Goal: Task Accomplishment & Management: Use online tool/utility

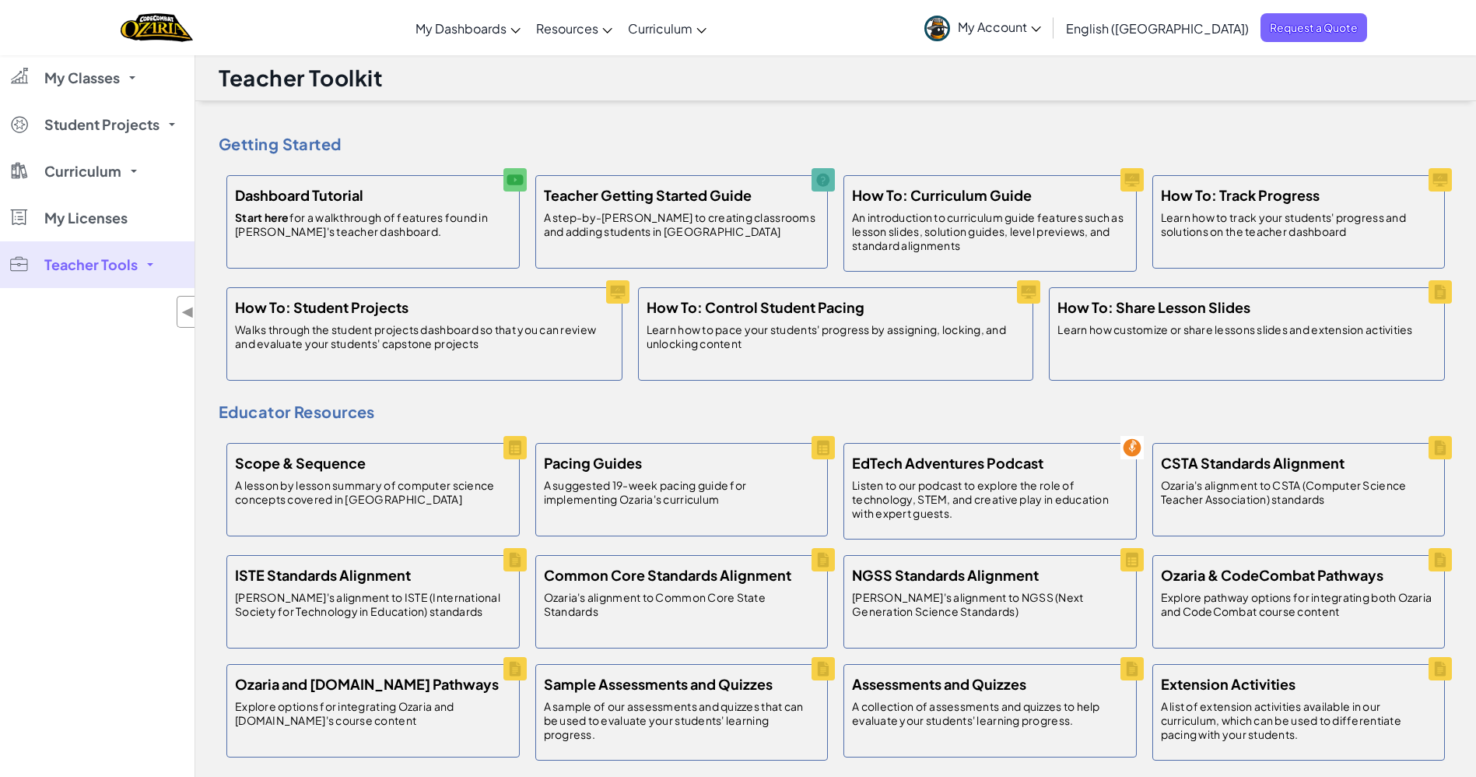
click at [132, 79] on link "My Classes" at bounding box center [97, 77] width 195 height 47
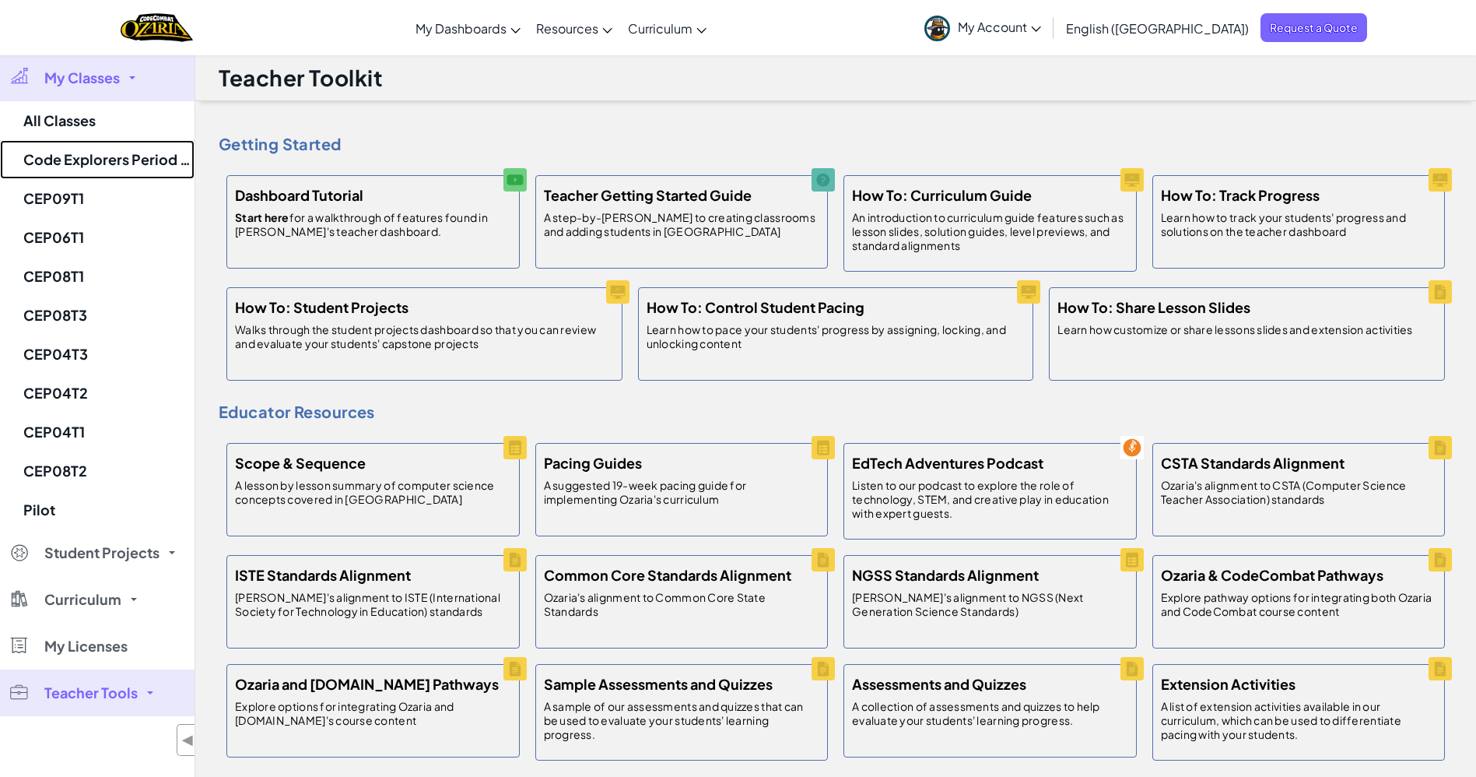
click at [125, 159] on link "Code Explorers Period 06 Trimester 1" at bounding box center [97, 159] width 195 height 39
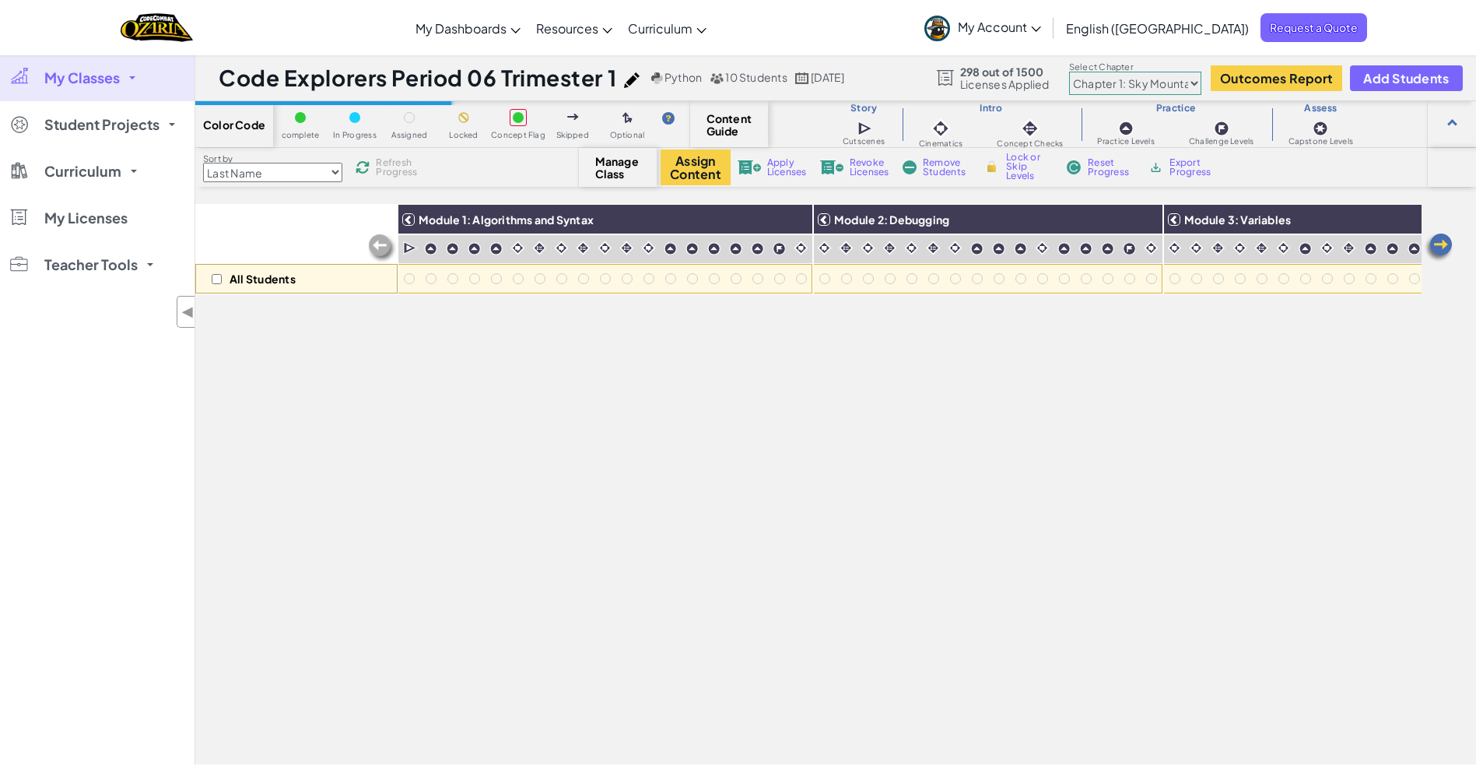
click at [1194, 82] on select "Chapter 1: Sky Mountain Chapter 2: The Moon Dancers Chapter 3: The Phoenix Land…" at bounding box center [1135, 83] width 132 height 23
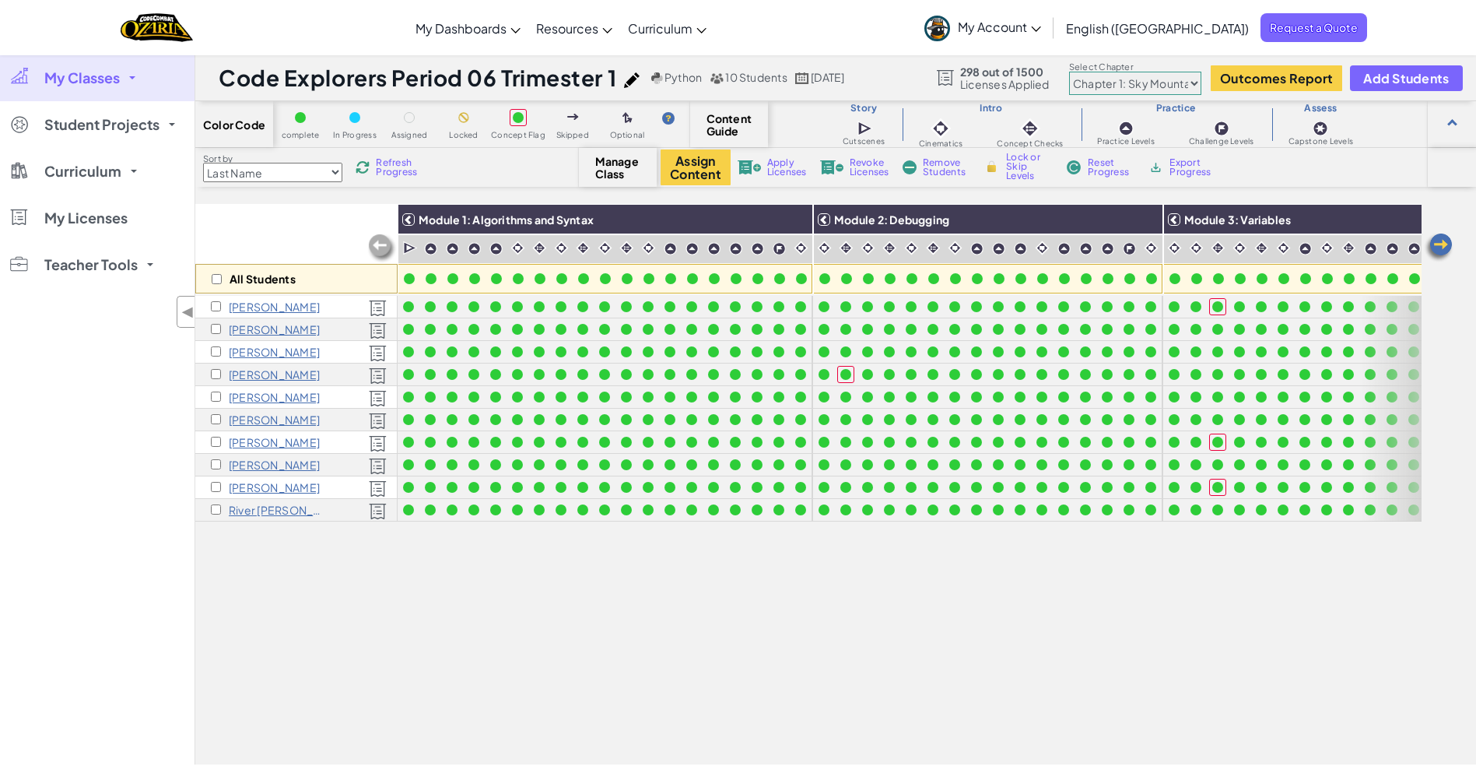
select select "5d41d731a8d1836b5aa3cba1"
click at [1070, 72] on select "Chapter 1: Sky Mountain Chapter 2: The Moon Dancers Chapter 3: The Phoenix Land…" at bounding box center [1135, 83] width 132 height 23
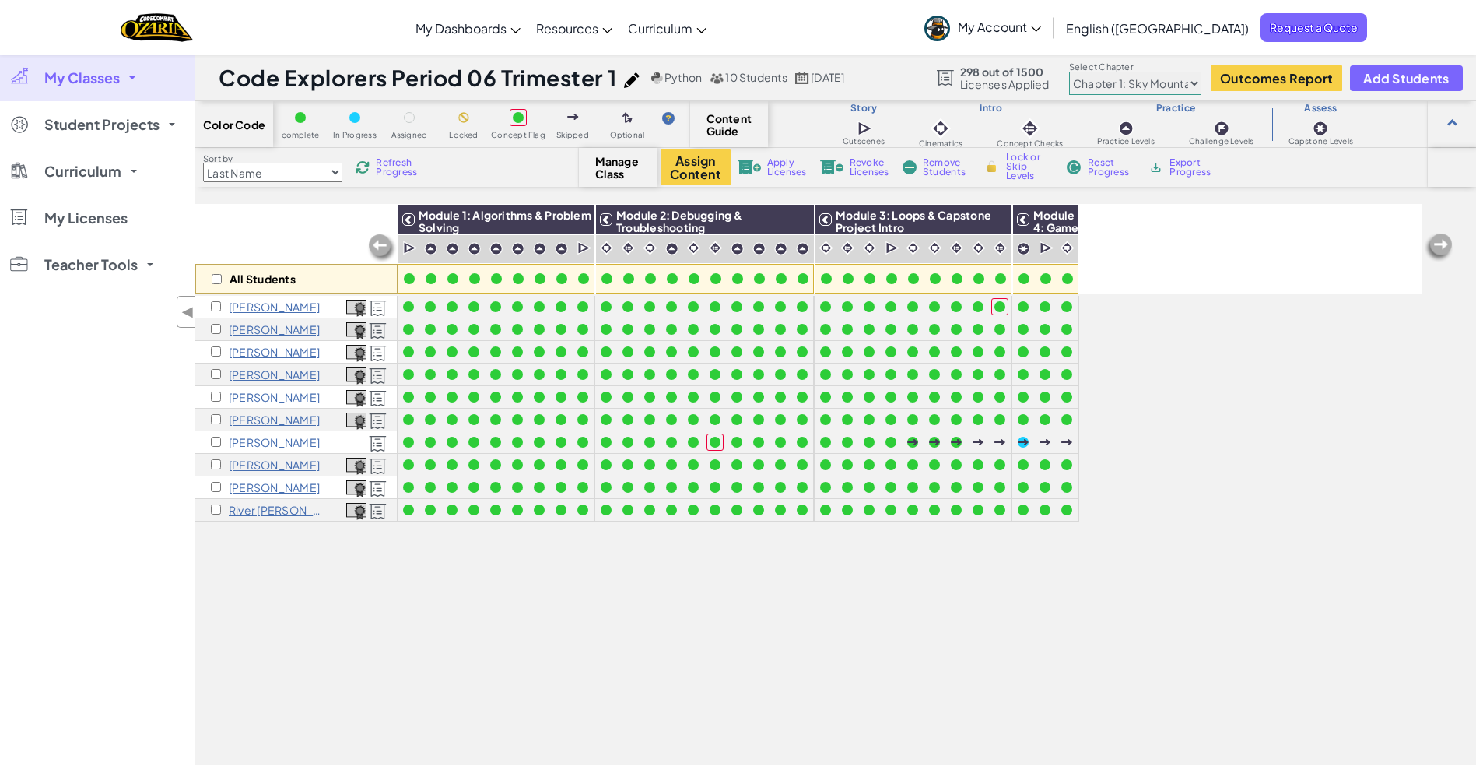
click at [124, 123] on span "Student Projects" at bounding box center [101, 125] width 115 height 14
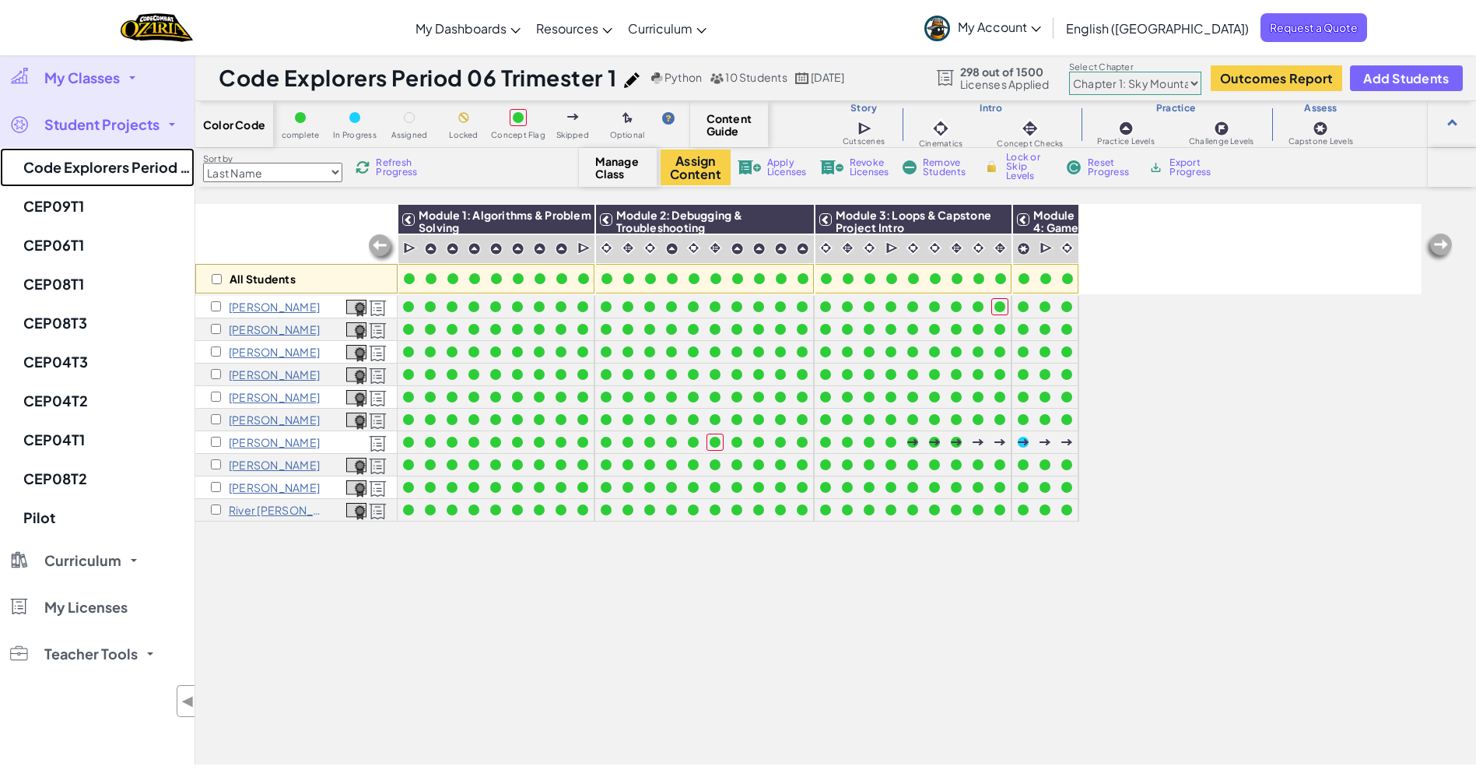
click at [129, 170] on link "Code Explorers Period 06 Trimester 1" at bounding box center [97, 167] width 195 height 39
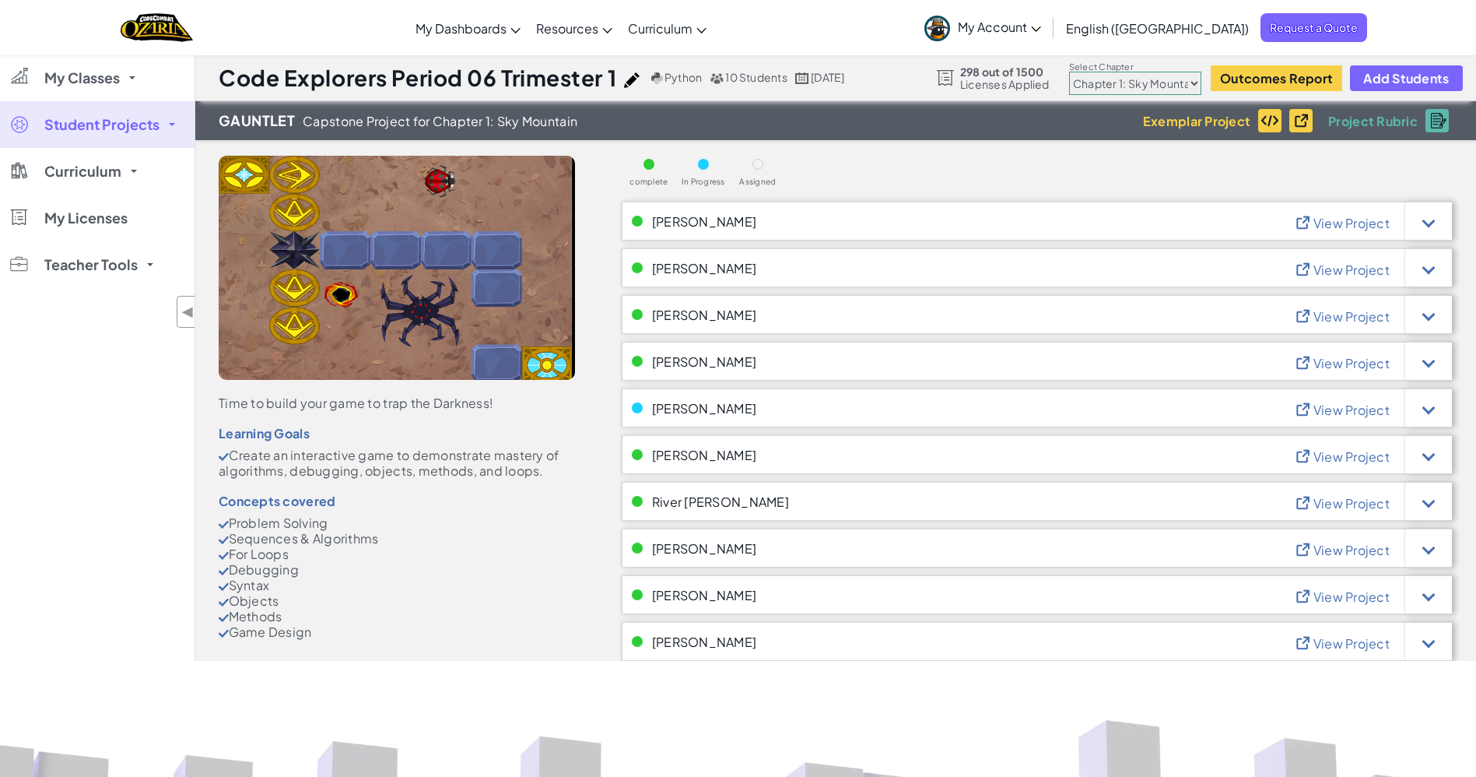
click at [111, 78] on span "My Classes" at bounding box center [81, 78] width 75 height 14
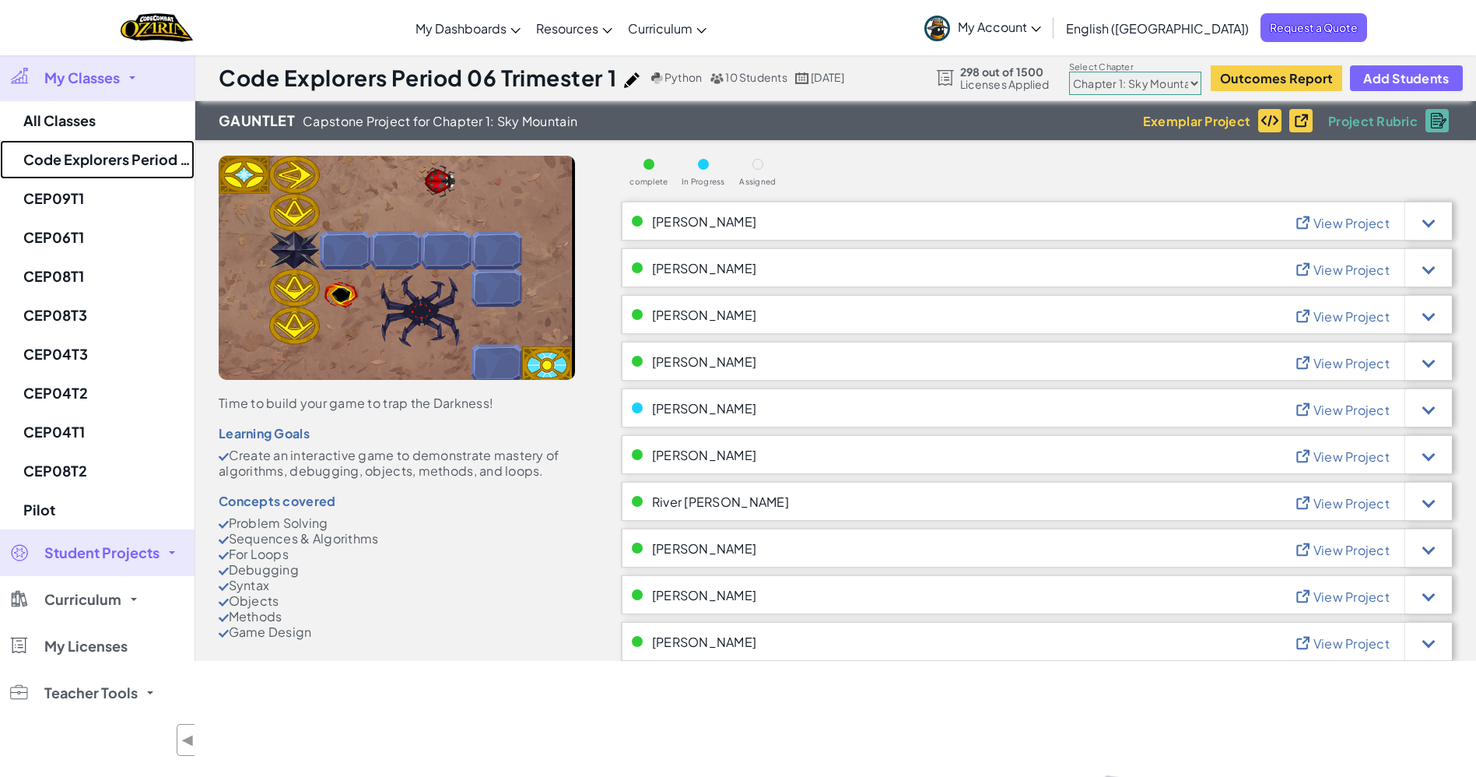
click at [128, 160] on link "Code Explorers Period 06 Trimester 1" at bounding box center [97, 159] width 195 height 39
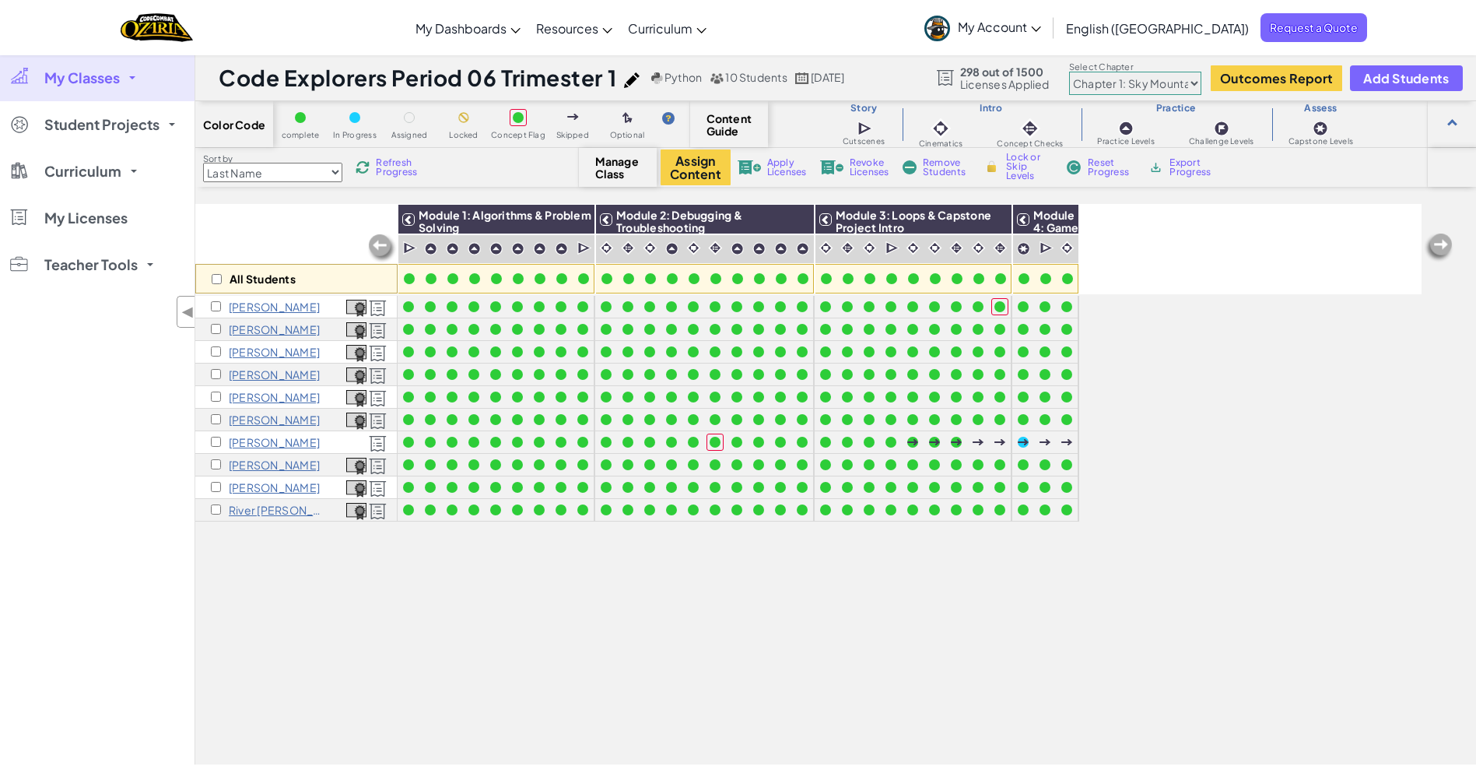
click at [117, 124] on span "Student Projects" at bounding box center [101, 125] width 115 height 14
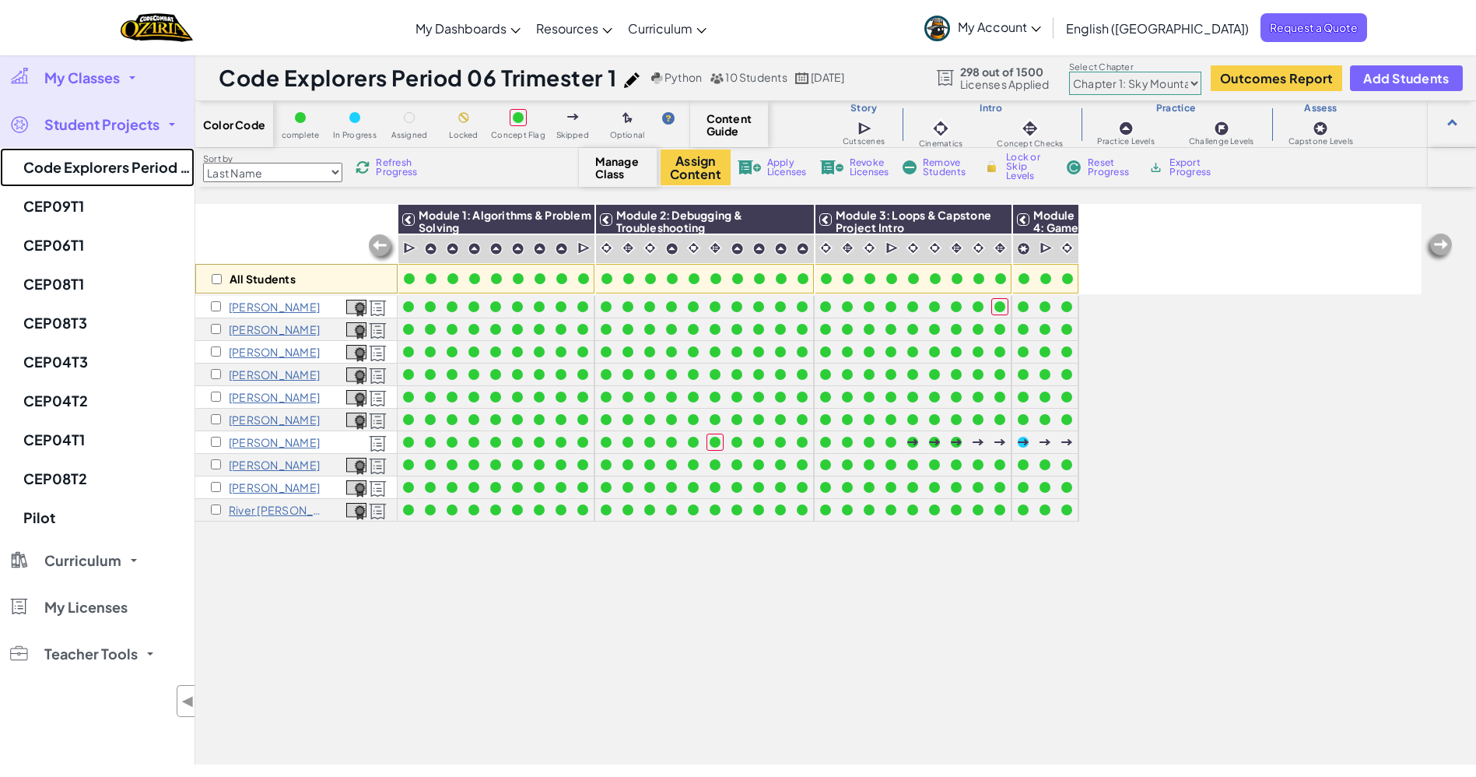
click at [118, 174] on link "Code Explorers Period 06 Trimester 1" at bounding box center [97, 167] width 195 height 39
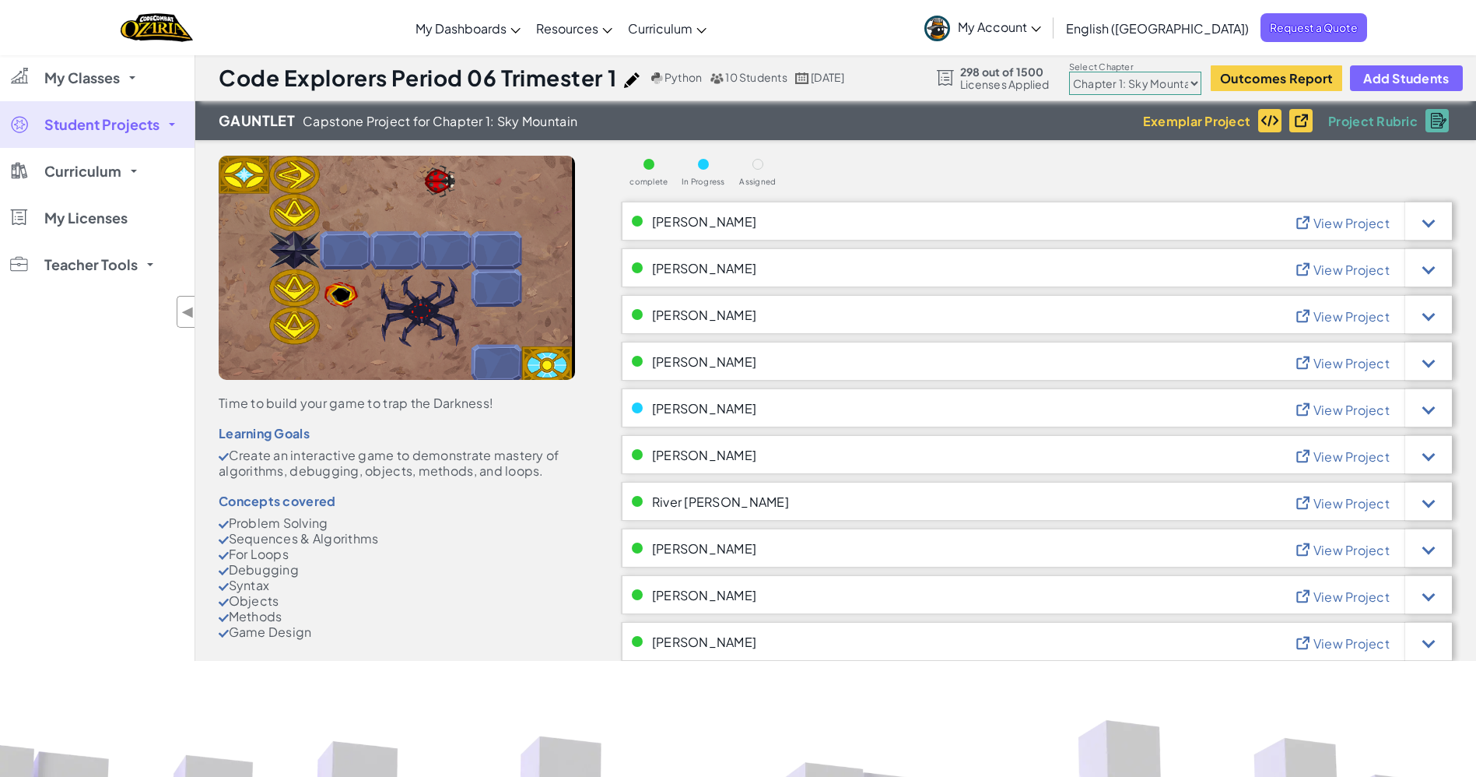
click at [124, 81] on link "My Classes" at bounding box center [97, 77] width 195 height 47
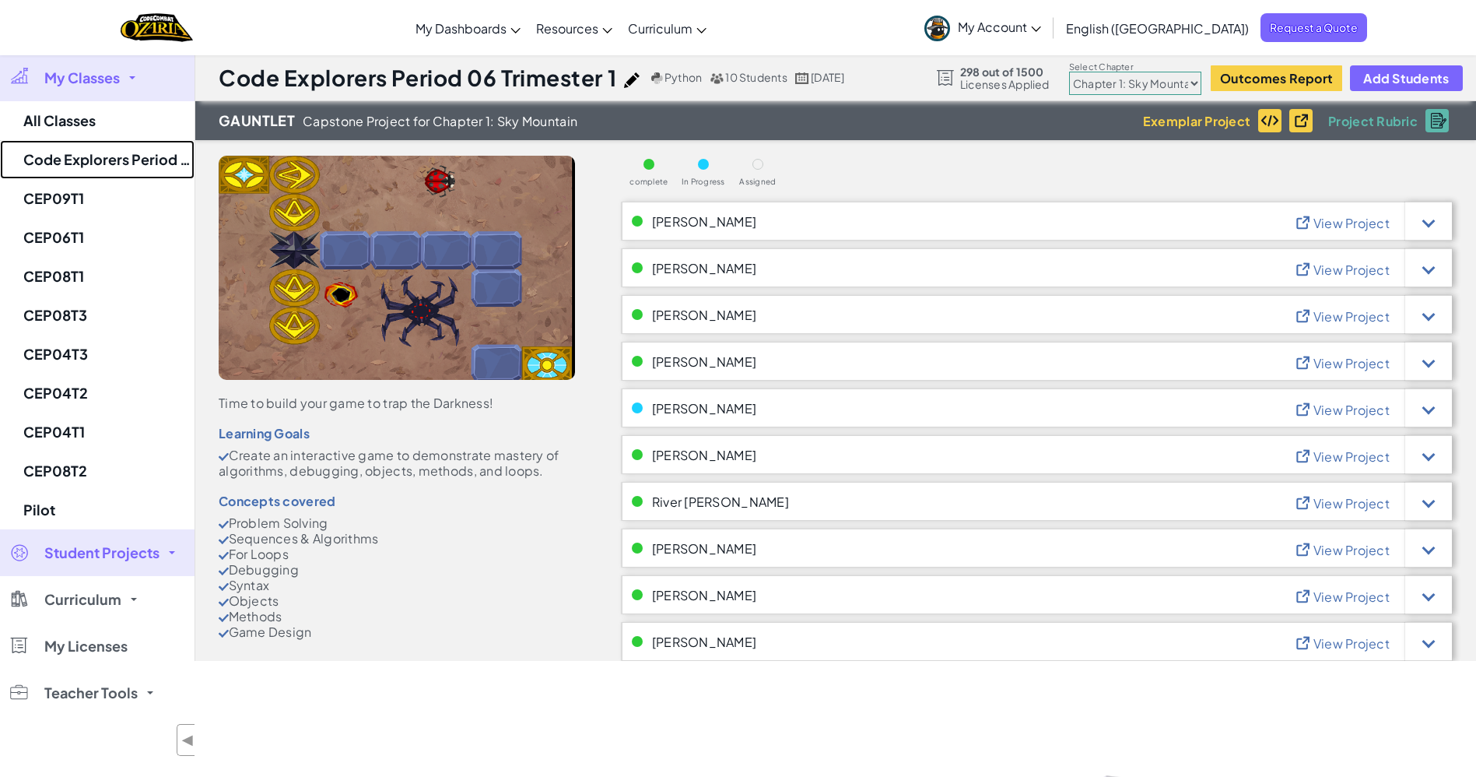
click at [135, 155] on link "Code Explorers Period 06 Trimester 1" at bounding box center [97, 159] width 195 height 39
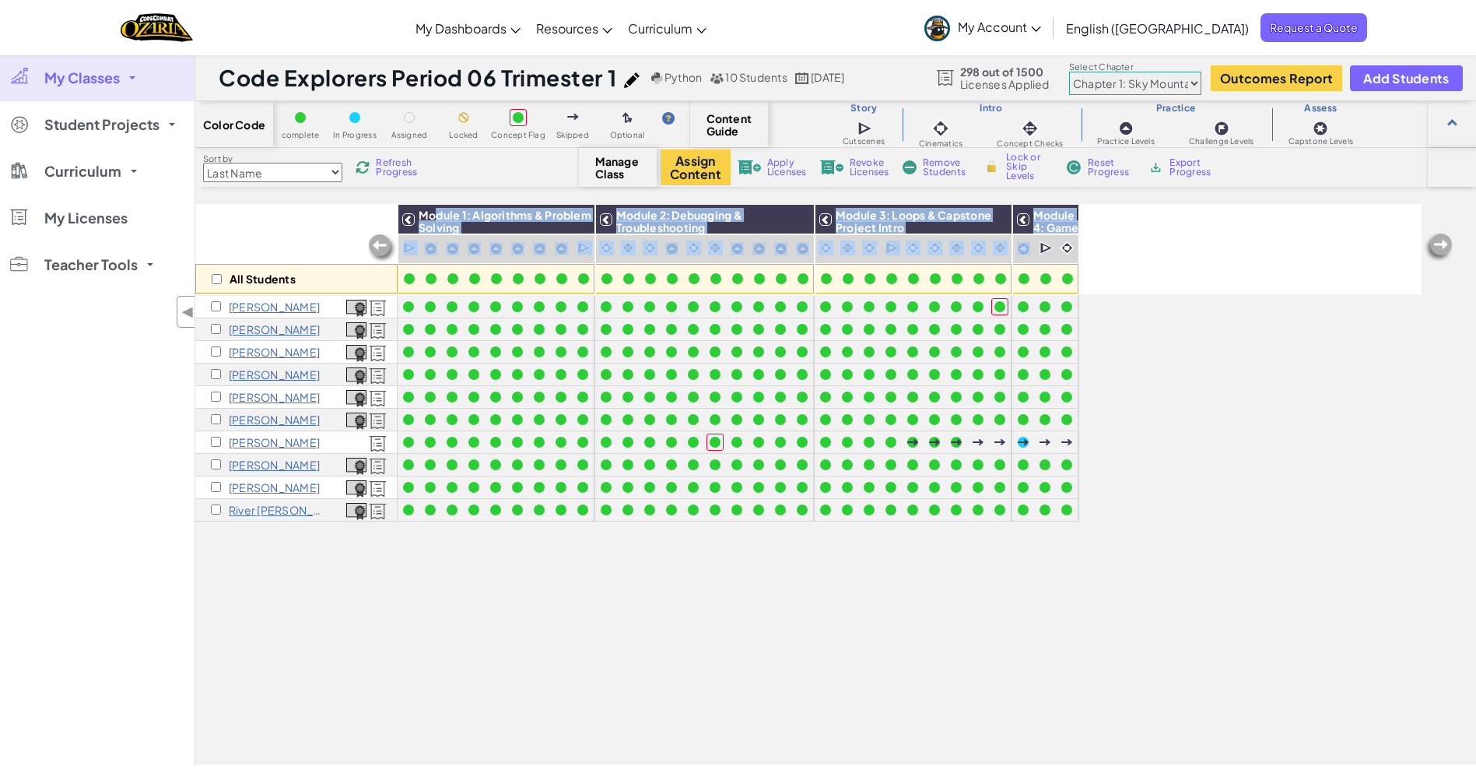
drag, startPoint x: 435, startPoint y: 218, endPoint x: 1052, endPoint y: 210, distance: 617.1
click at [1052, 210] on div "All Students Module 1: Algorithms & Problem Solving Module 2: Debugging & Troub…" at bounding box center [808, 249] width 1226 height 90
copy div "dule 1: Algorithms & Problem Solving Module 2: Debugging & Troubleshooting Modu…"
click at [472, 223] on h3 "Module 1: Algorithms & Problem Solving" at bounding box center [505, 220] width 180 height 22
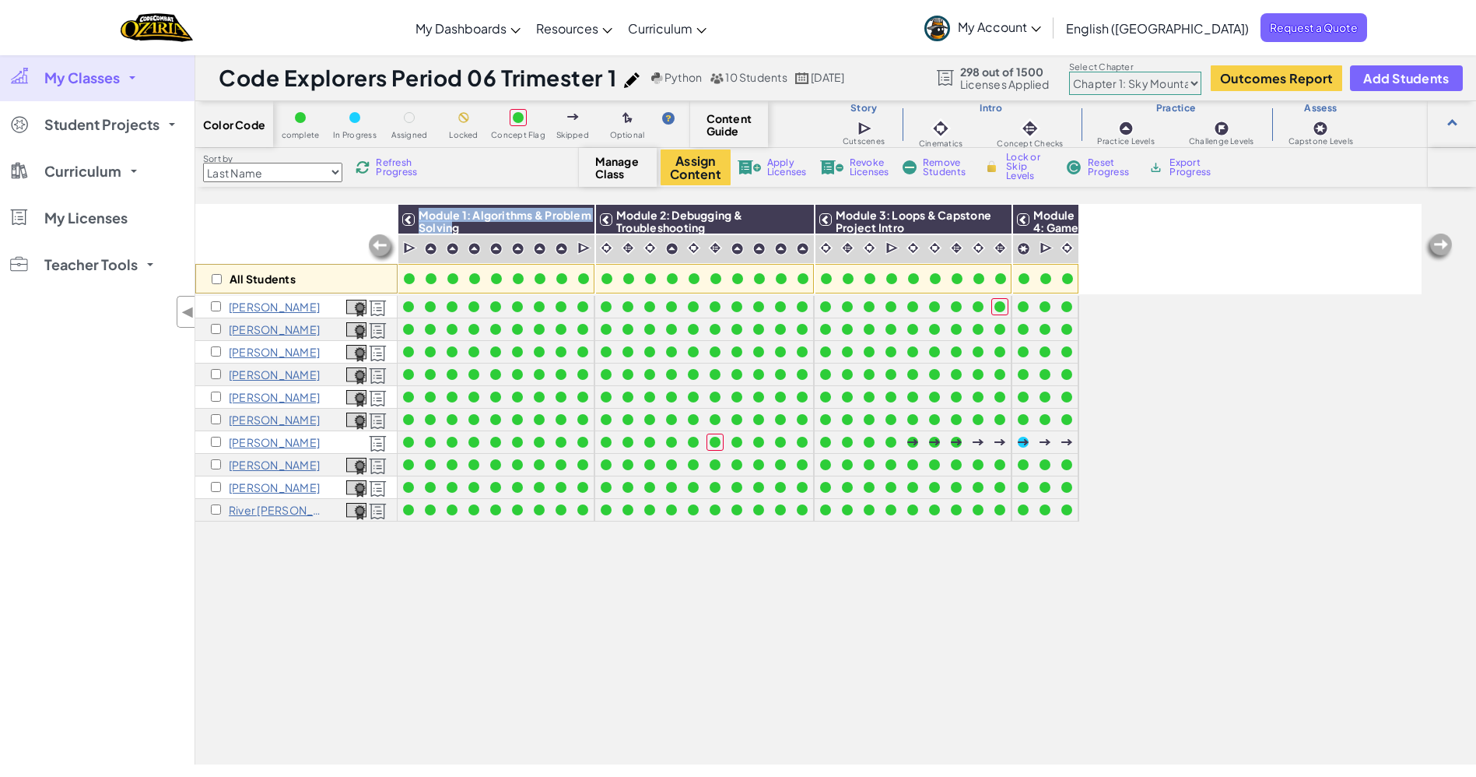
drag, startPoint x: 456, startPoint y: 228, endPoint x: 423, endPoint y: 218, distance: 35.0
click at [423, 218] on span "Module 1: Algorithms & Problem Solving" at bounding box center [505, 221] width 173 height 26
copy span "Module 1: Algorithms & Problem Solvin"
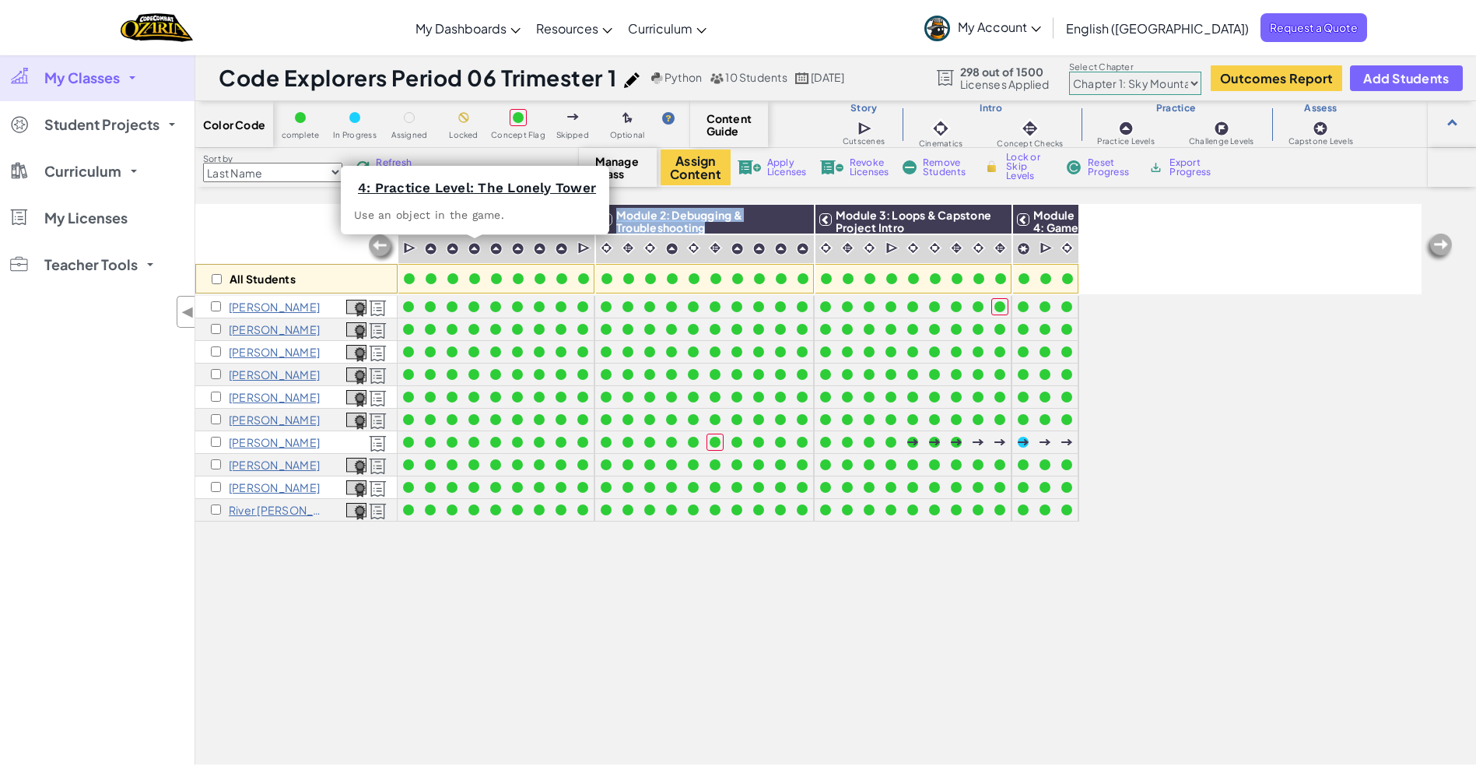
drag, startPoint x: 712, startPoint y: 224, endPoint x: 621, endPoint y: 212, distance: 91.8
click at [621, 212] on h3 "Module 2: Debugging & Troubleshooting" at bounding box center [713, 220] width 202 height 22
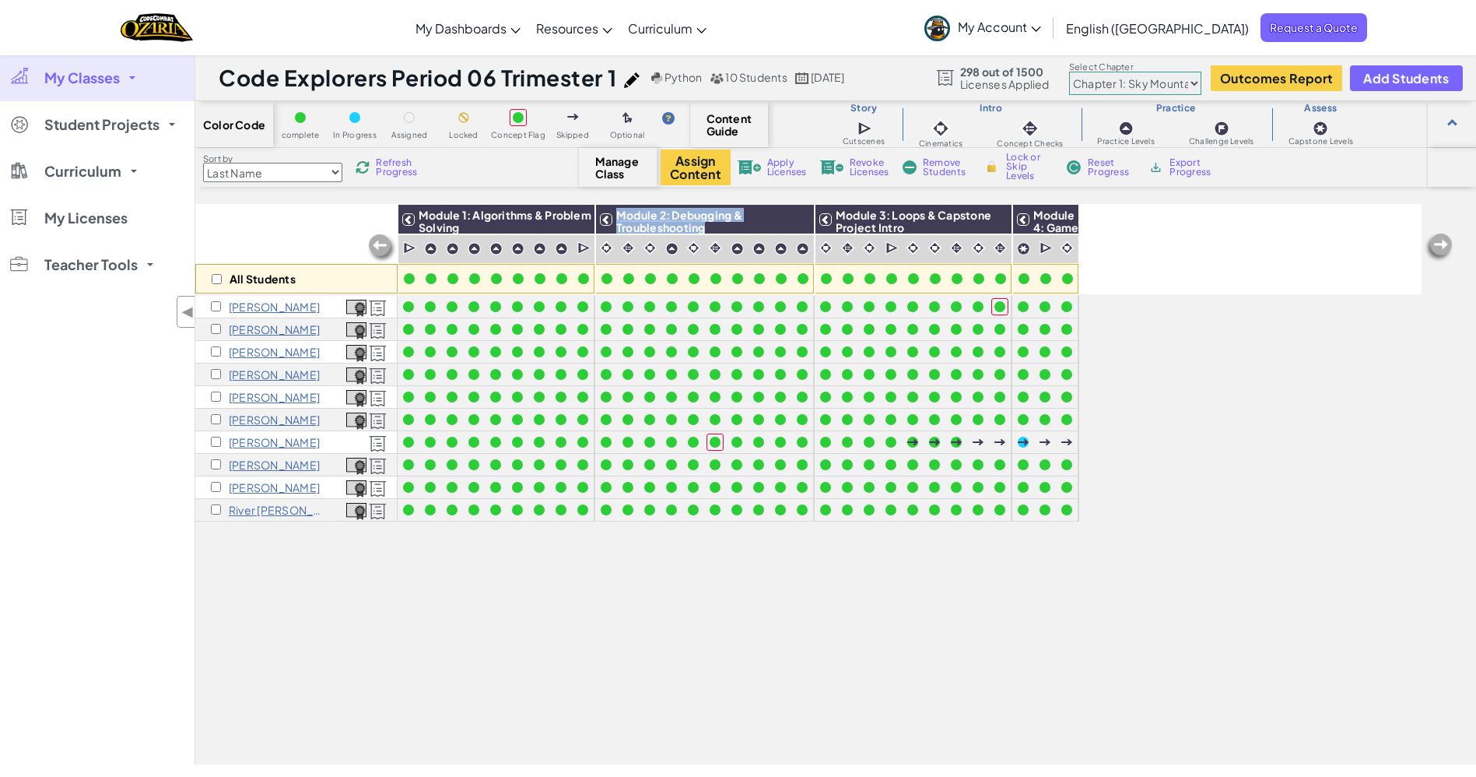
copy span "Module 2: Debugging & Troubleshooting"
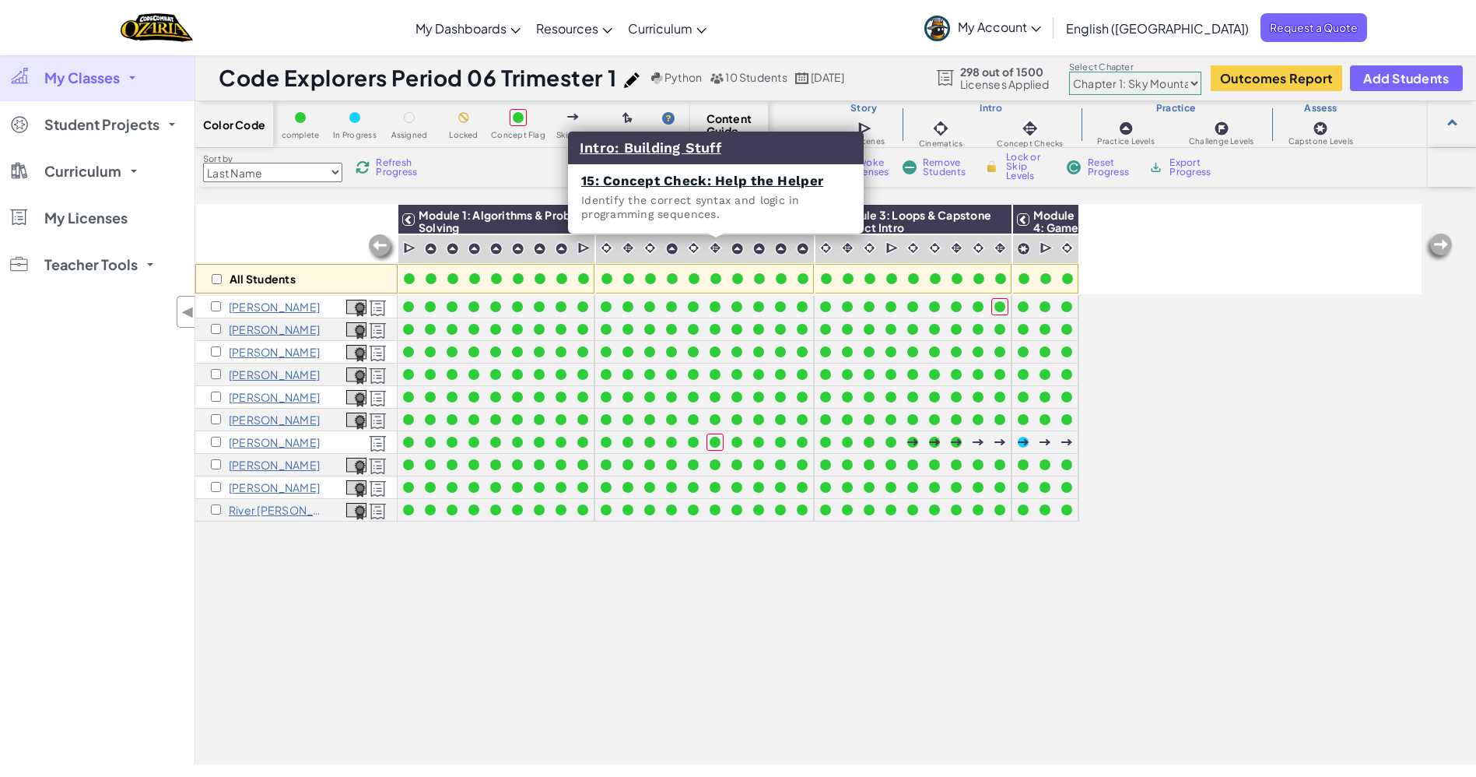
click at [912, 226] on h3 "Module 3: Loops & Capstone Project Intro" at bounding box center [922, 220] width 180 height 22
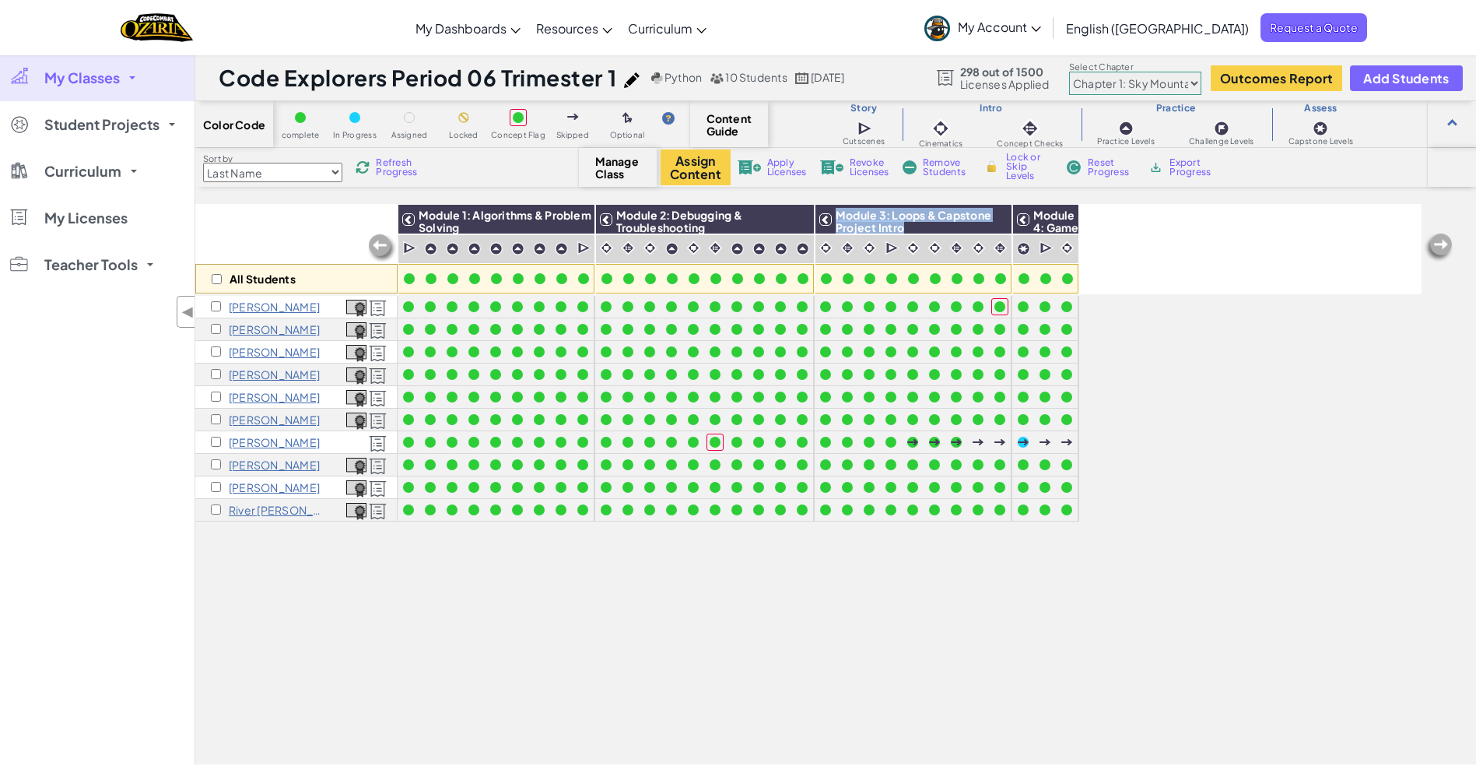
drag, startPoint x: 903, startPoint y: 225, endPoint x: 833, endPoint y: 215, distance: 70.8
click at [833, 215] on h3 "Module 3: Loops & Capstone Project Intro" at bounding box center [922, 220] width 180 height 22
copy span "Module 3: Loops & Capstone Project Intro"
drag, startPoint x: 1036, startPoint y: 212, endPoint x: 1071, endPoint y: 226, distance: 37.7
click at [1071, 226] on div "Module 4: Game Design & Capstone Project" at bounding box center [1045, 220] width 65 height 30
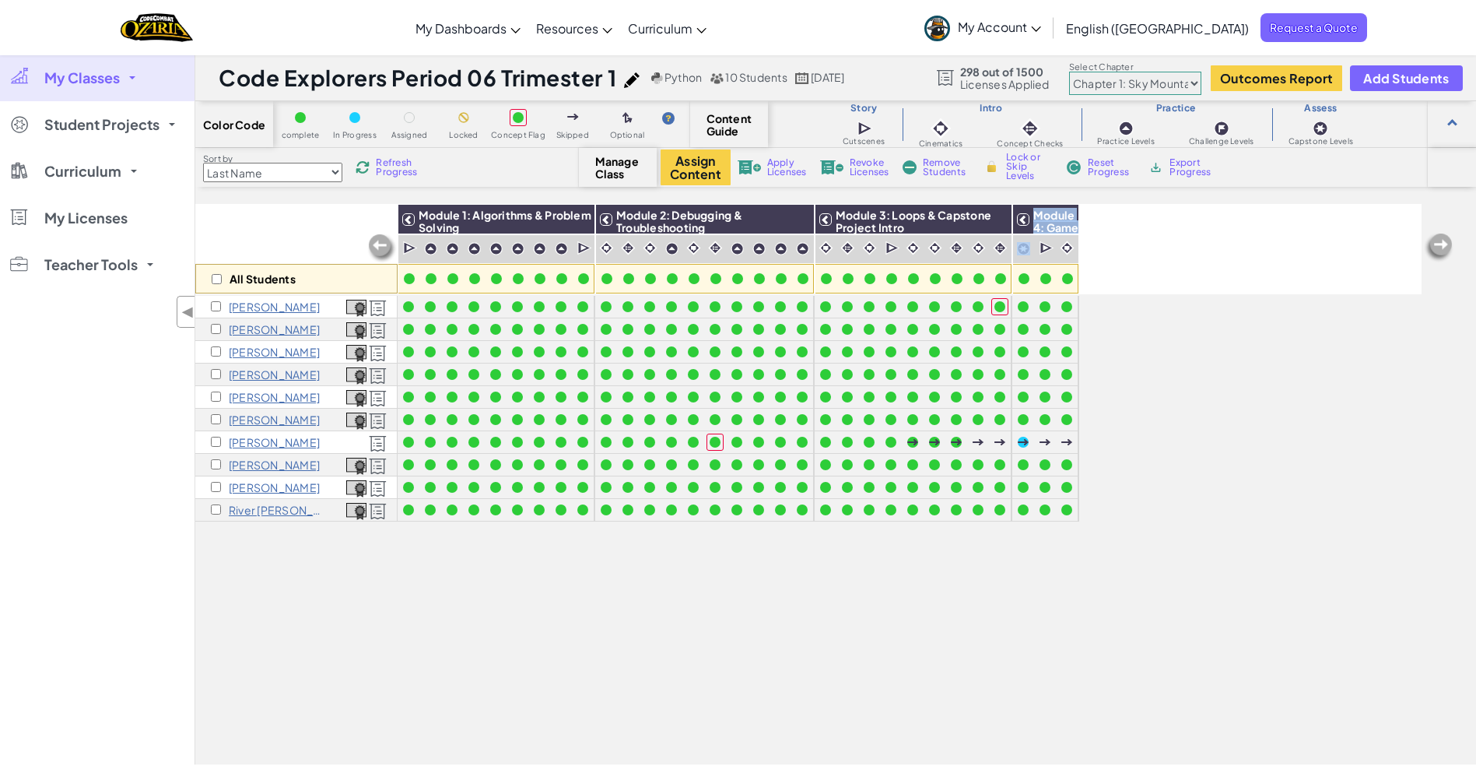
copy div "Module 4: Game Design & Capstone Project"
click at [1189, 82] on select "Chapter 1: Sky Mountain Chapter 2: The Moon Dancers Chapter 3: The Phoenix Land…" at bounding box center [1135, 83] width 132 height 23
click at [1070, 72] on select "Chapter 1: Sky Mountain Chapter 2: The Moon Dancers Chapter 3: The Phoenix Land…" at bounding box center [1135, 83] width 132 height 23
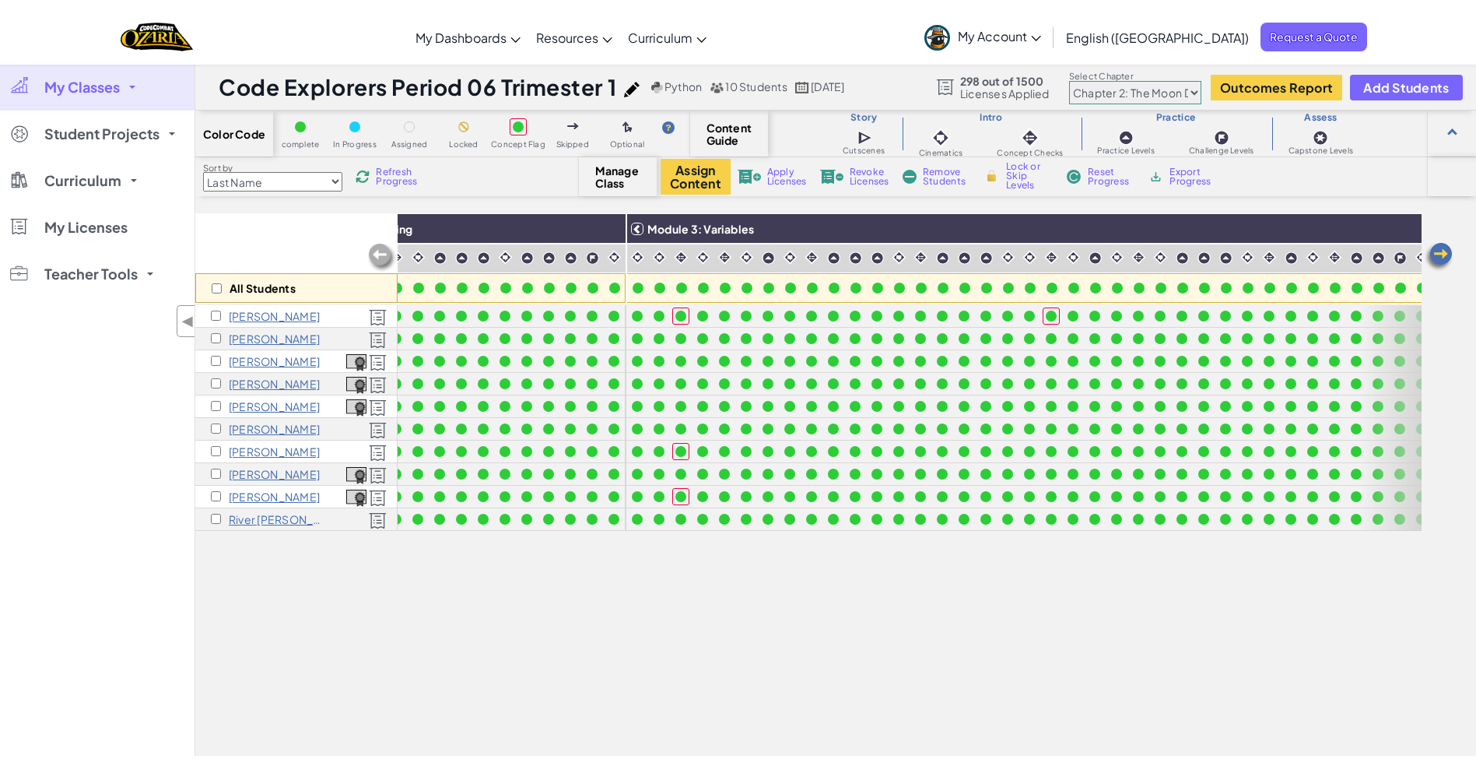
scroll to position [0, 563]
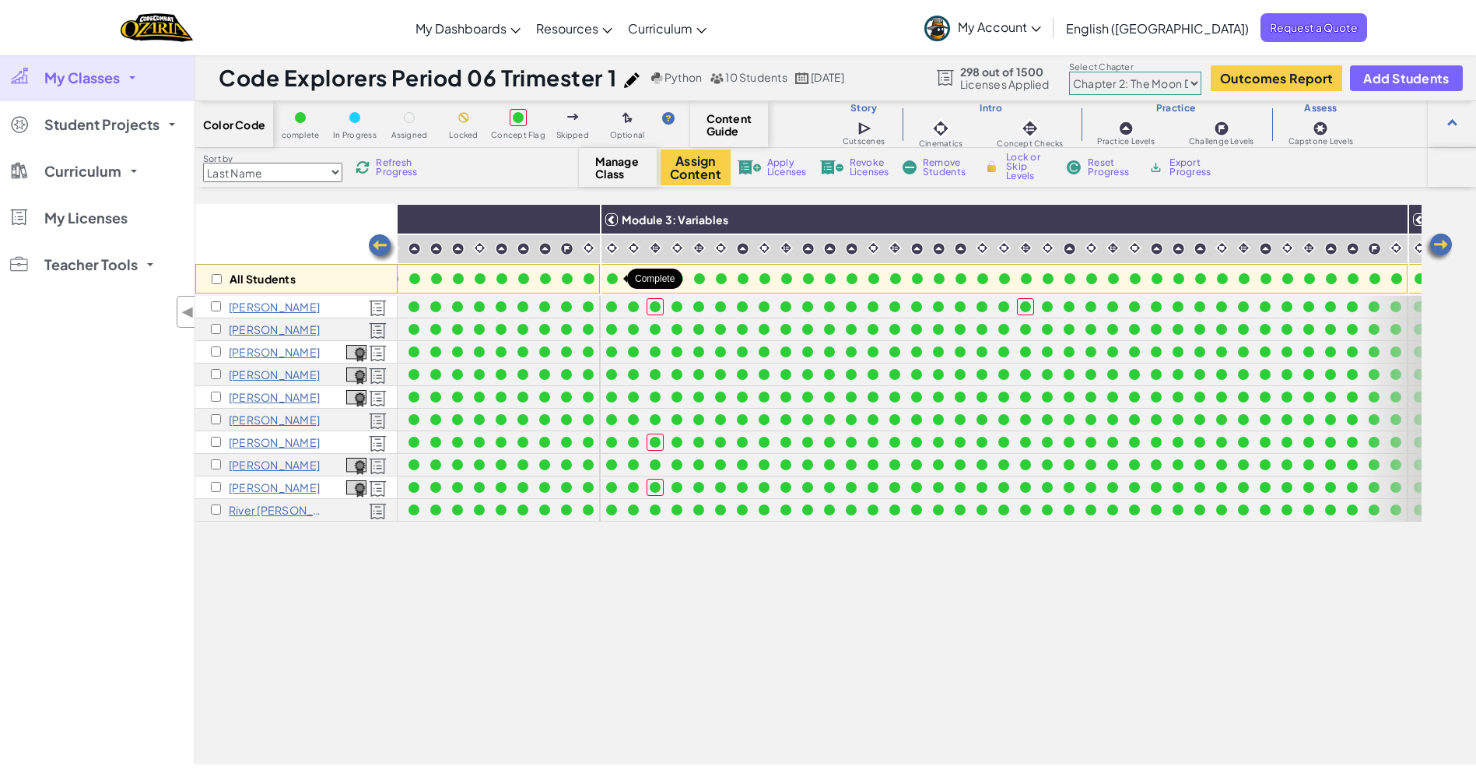
click at [614, 244] on img at bounding box center [612, 247] width 15 height 15
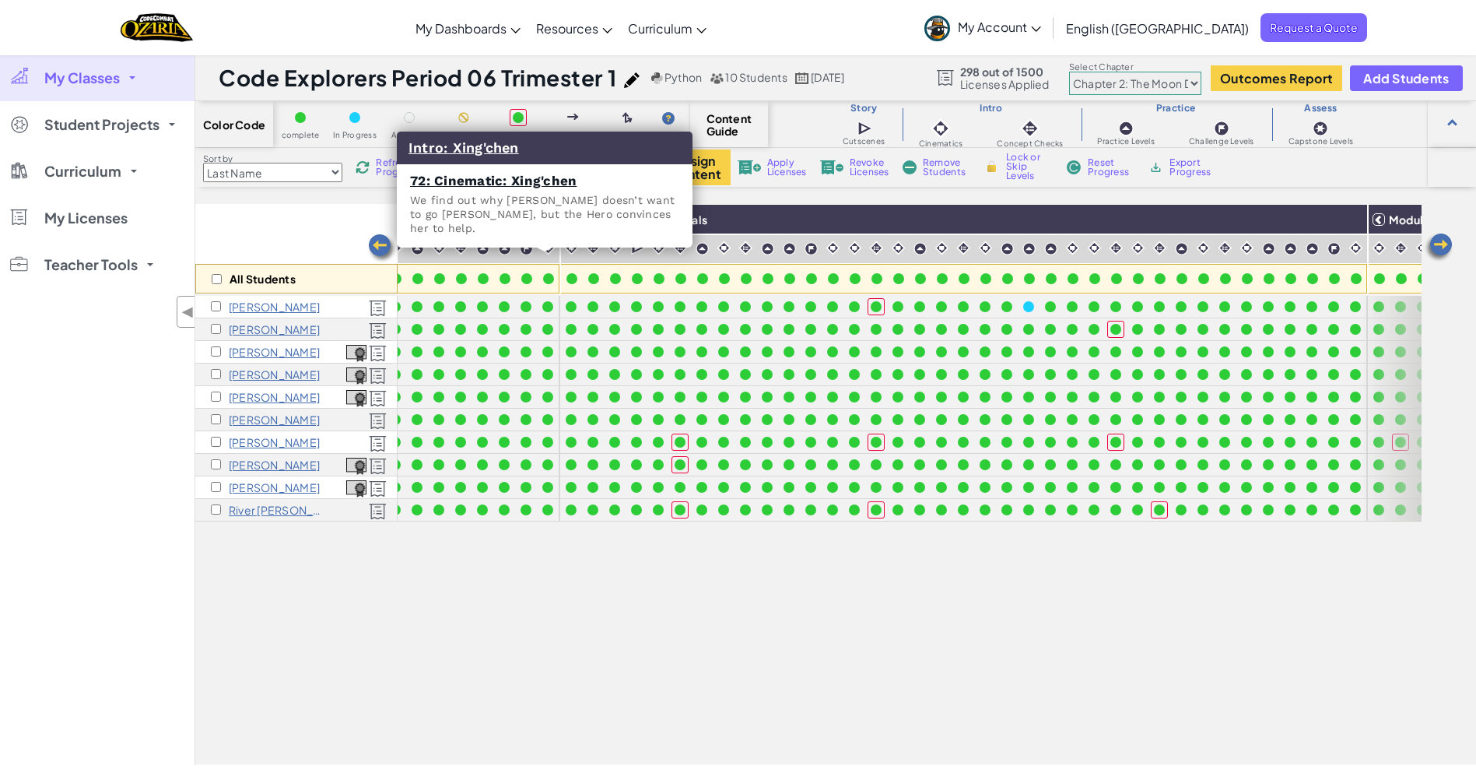
scroll to position [0, 1415]
click at [1191, 79] on select "Chapter 1: Sky Mountain Chapter 2: The Moon Dancers Chapter 3: The Phoenix Land…" at bounding box center [1135, 83] width 132 height 23
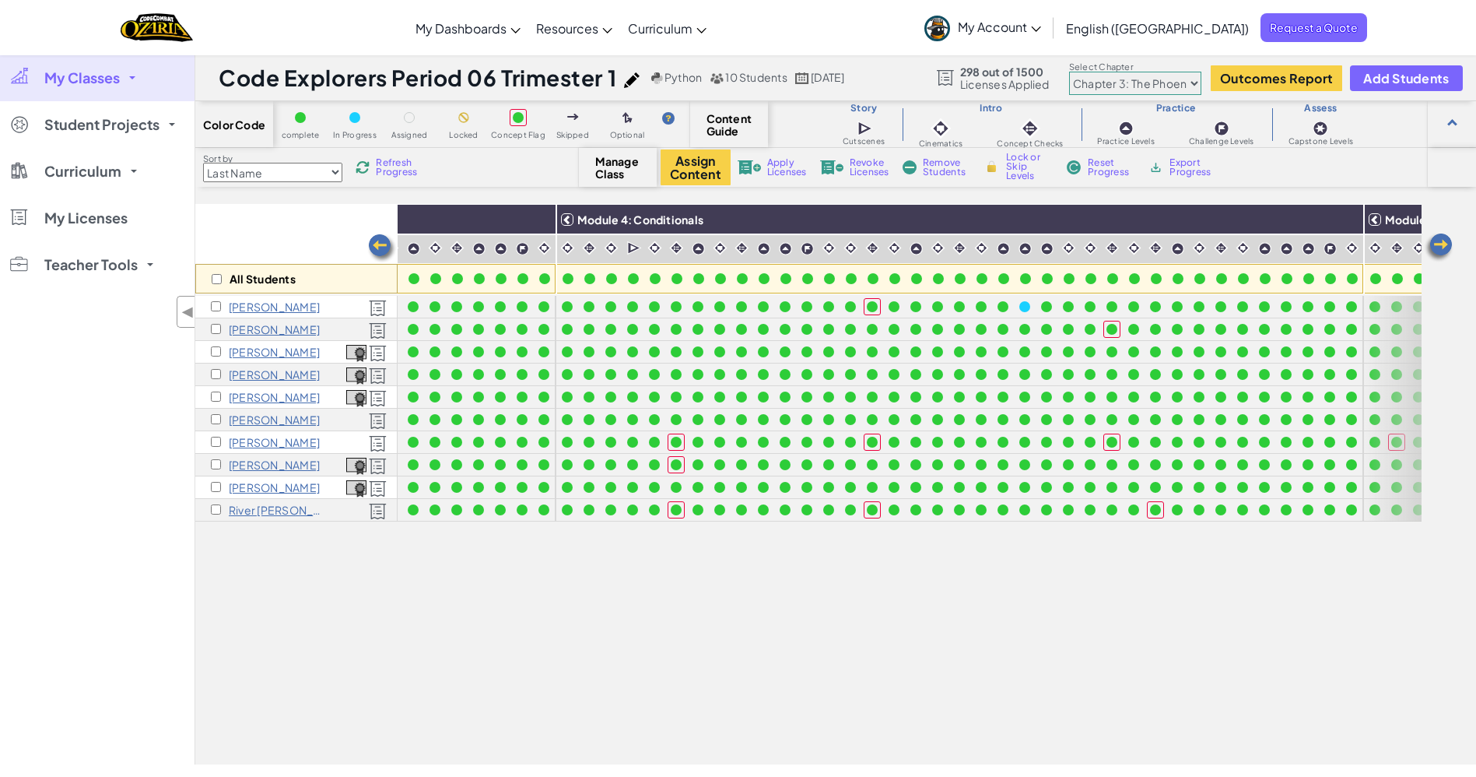
click at [1070, 72] on select "Chapter 1: Sky Mountain Chapter 2: The Moon Dancers Chapter 3: The Phoenix Land…" at bounding box center [1135, 83] width 132 height 23
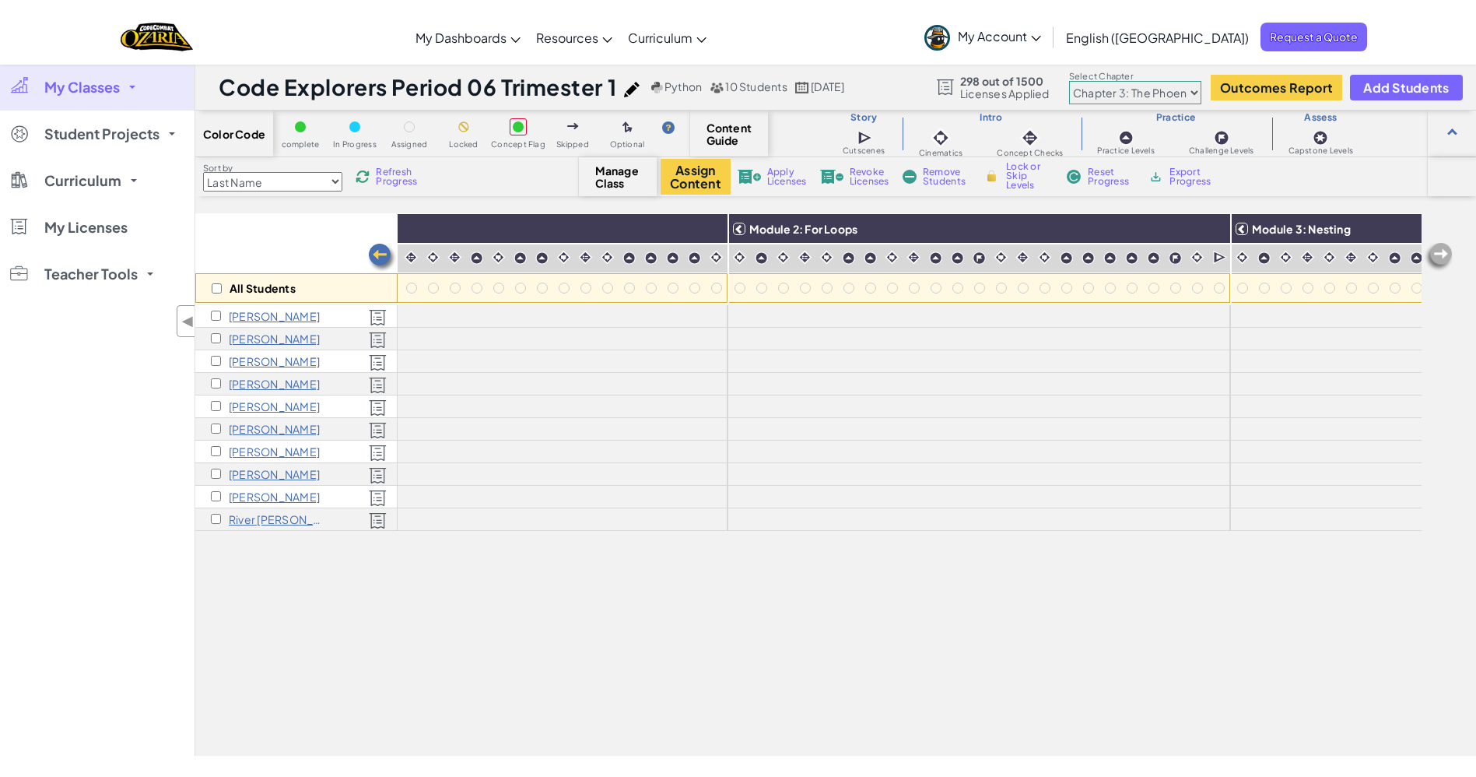
scroll to position [0, 0]
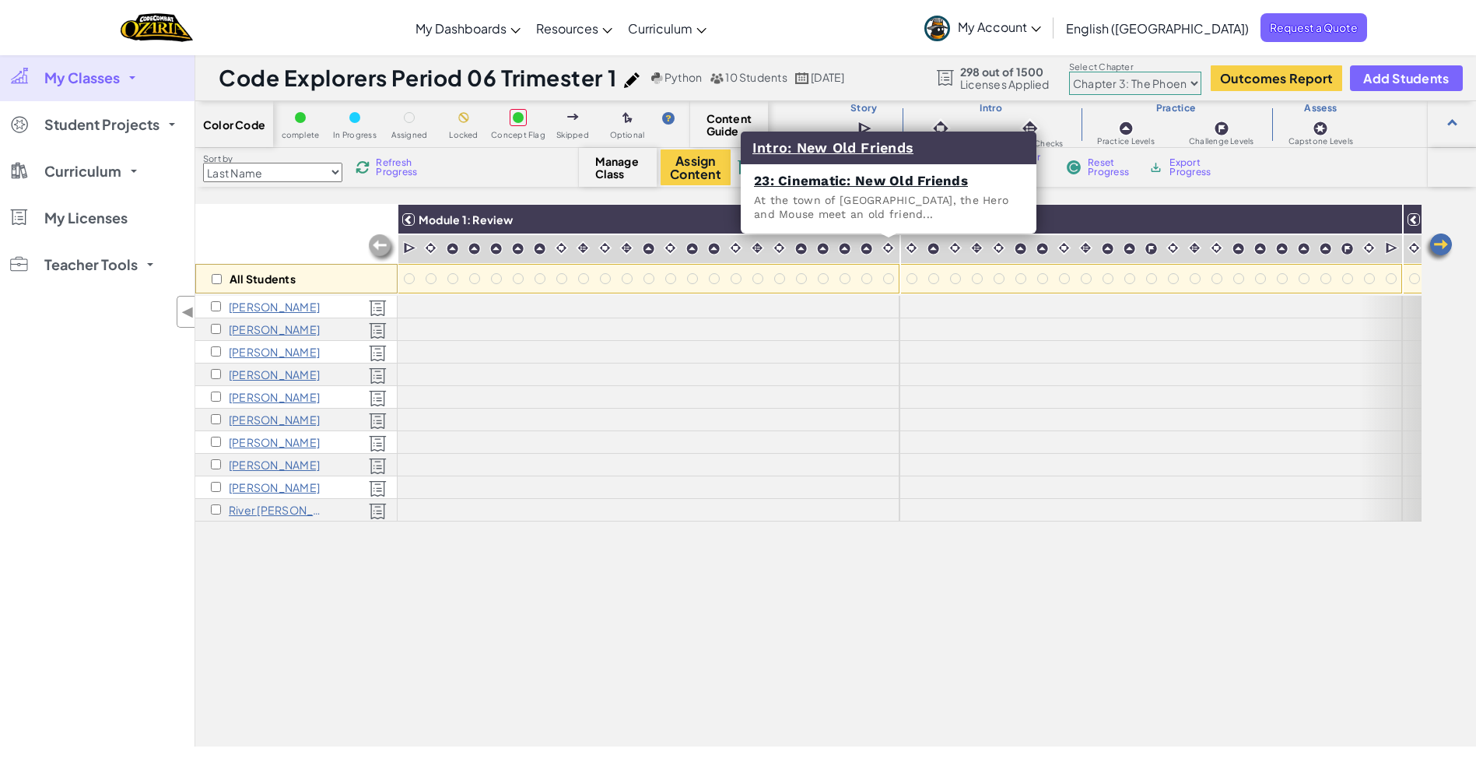
click at [1190, 82] on select "Chapter 1: Sky Mountain Chapter 2: The Moon Dancers Chapter 3: The Phoenix Land…" at bounding box center [1135, 83] width 132 height 23
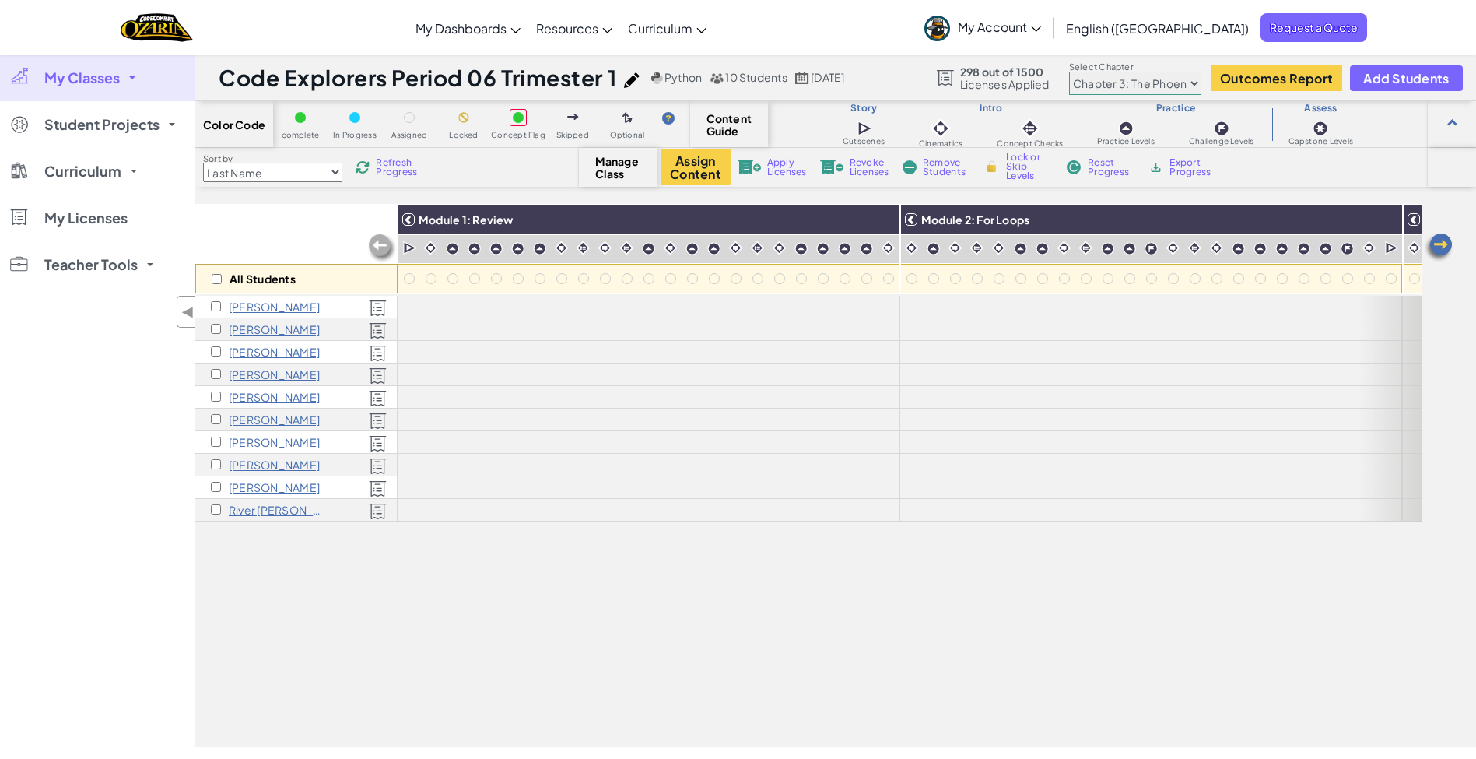
click at [146, 125] on span "Student Projects" at bounding box center [101, 125] width 115 height 14
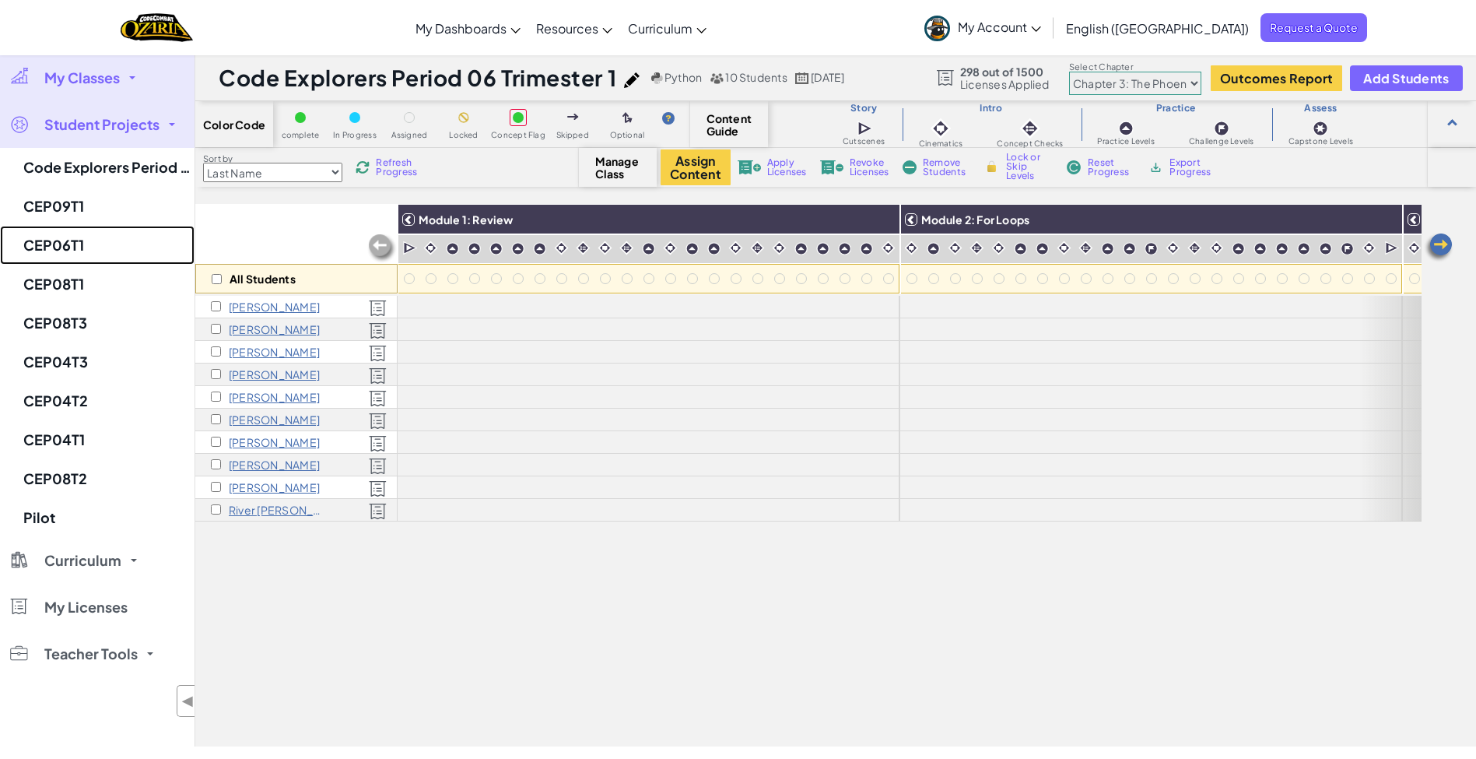
click at [125, 243] on link "CEP06T1" at bounding box center [97, 245] width 195 height 39
select select "5d8a57abe8919b28d5113af1"
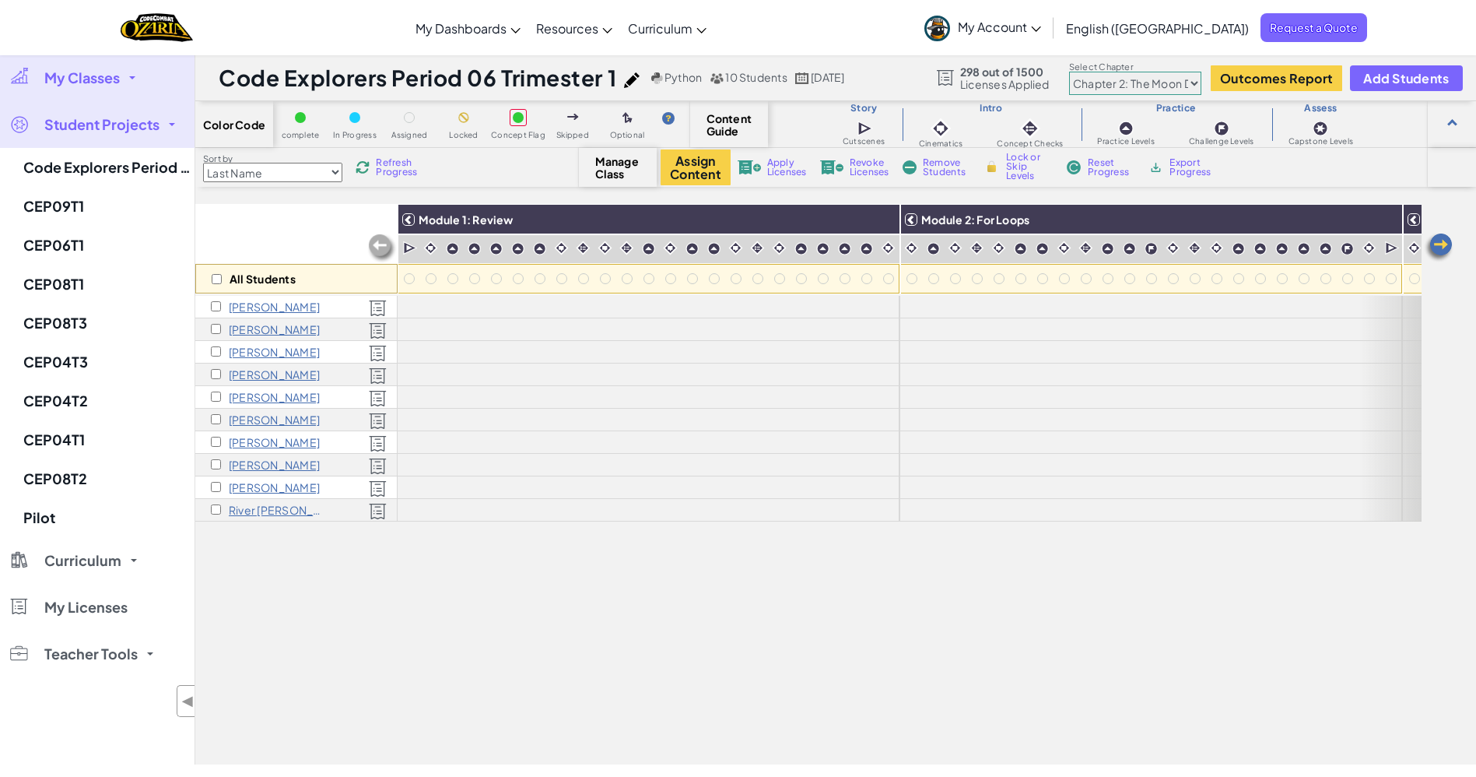
select select "5d8a57abe8919b28d5113af1"
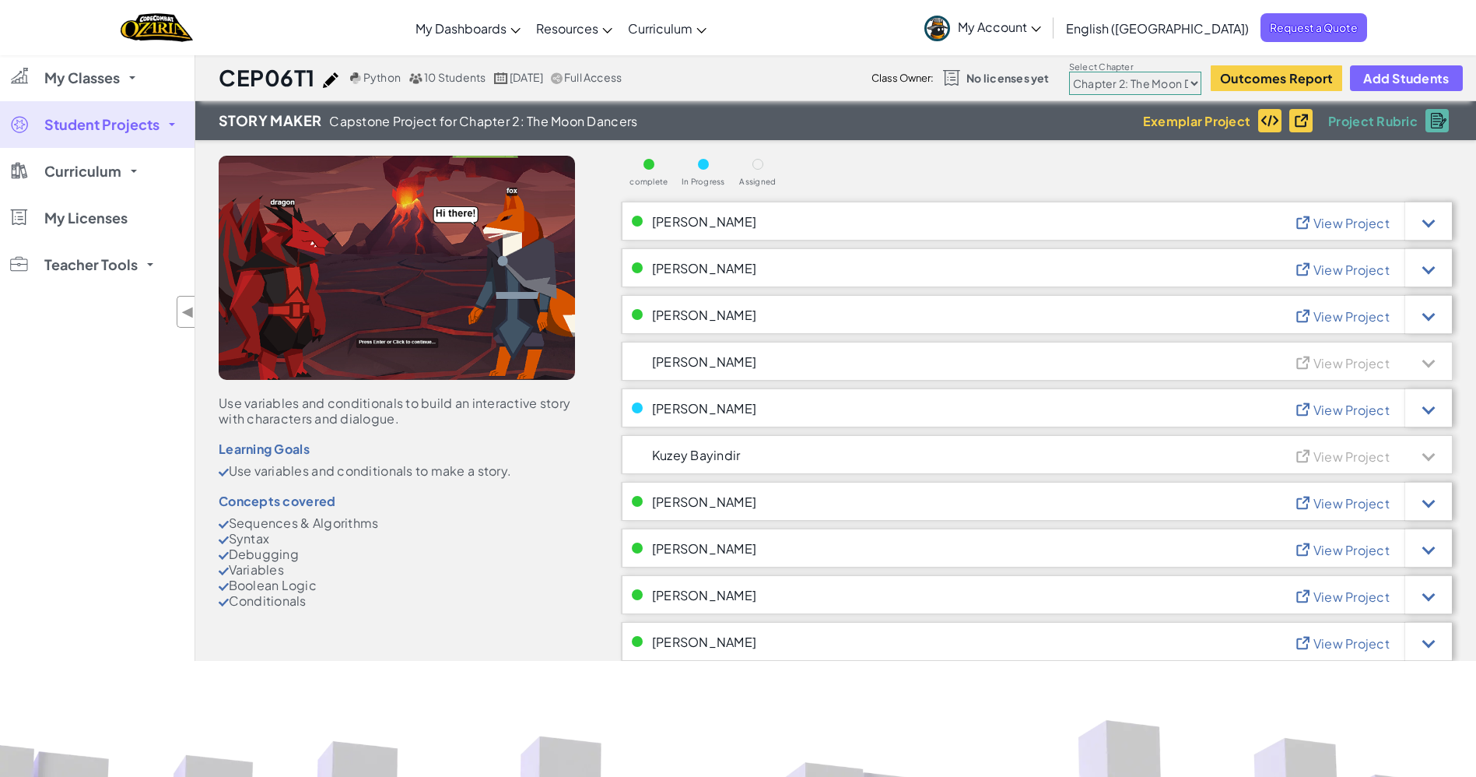
click at [1191, 83] on select "Chapter 1: Sky Mountain Chapter 2: The Moon Dancers Chapter 3: The Phoenix Land…" at bounding box center [1135, 83] width 132 height 23
click at [134, 73] on link "My Classes" at bounding box center [97, 77] width 195 height 47
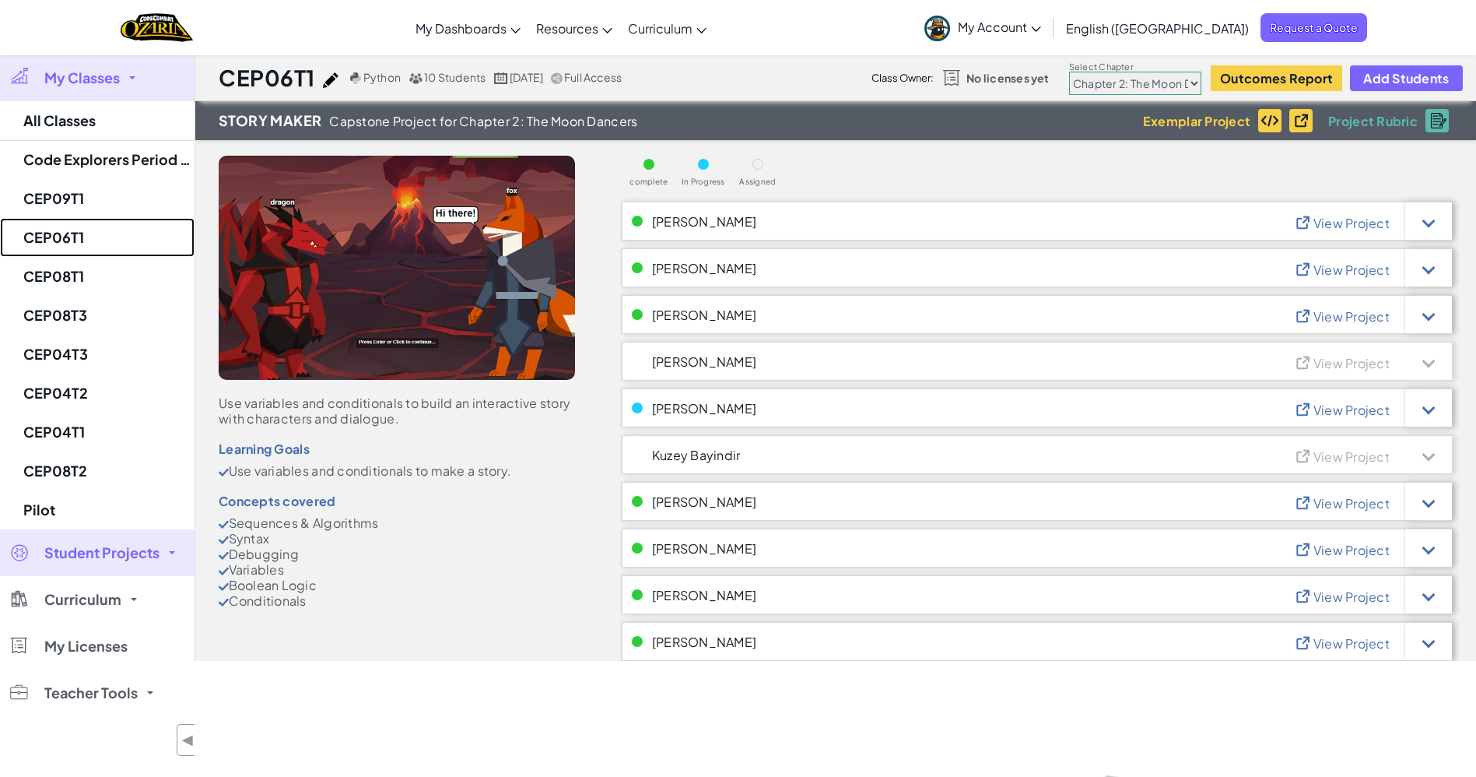
click at [112, 240] on link "CEP06T1" at bounding box center [97, 237] width 195 height 39
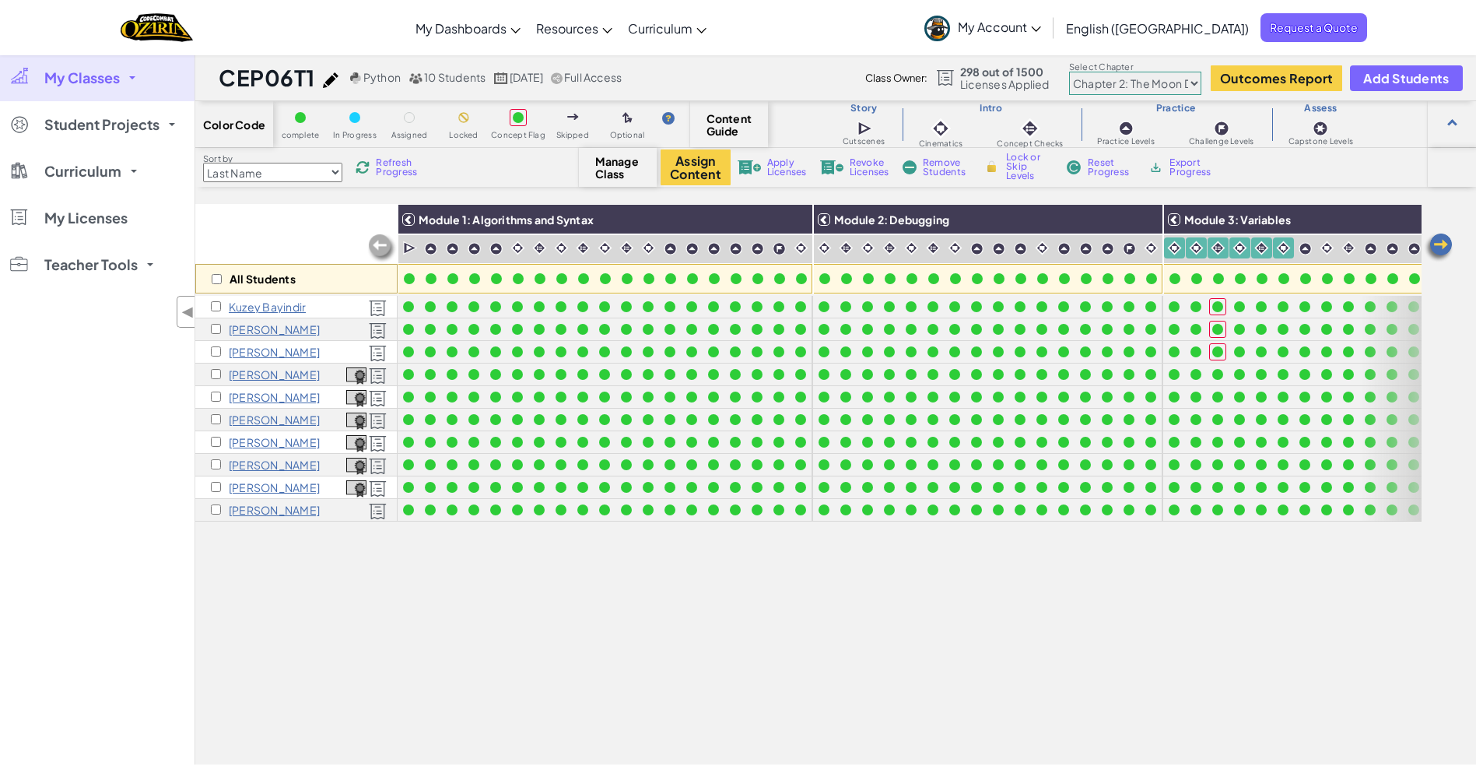
click at [146, 78] on link "My Classes" at bounding box center [97, 77] width 195 height 47
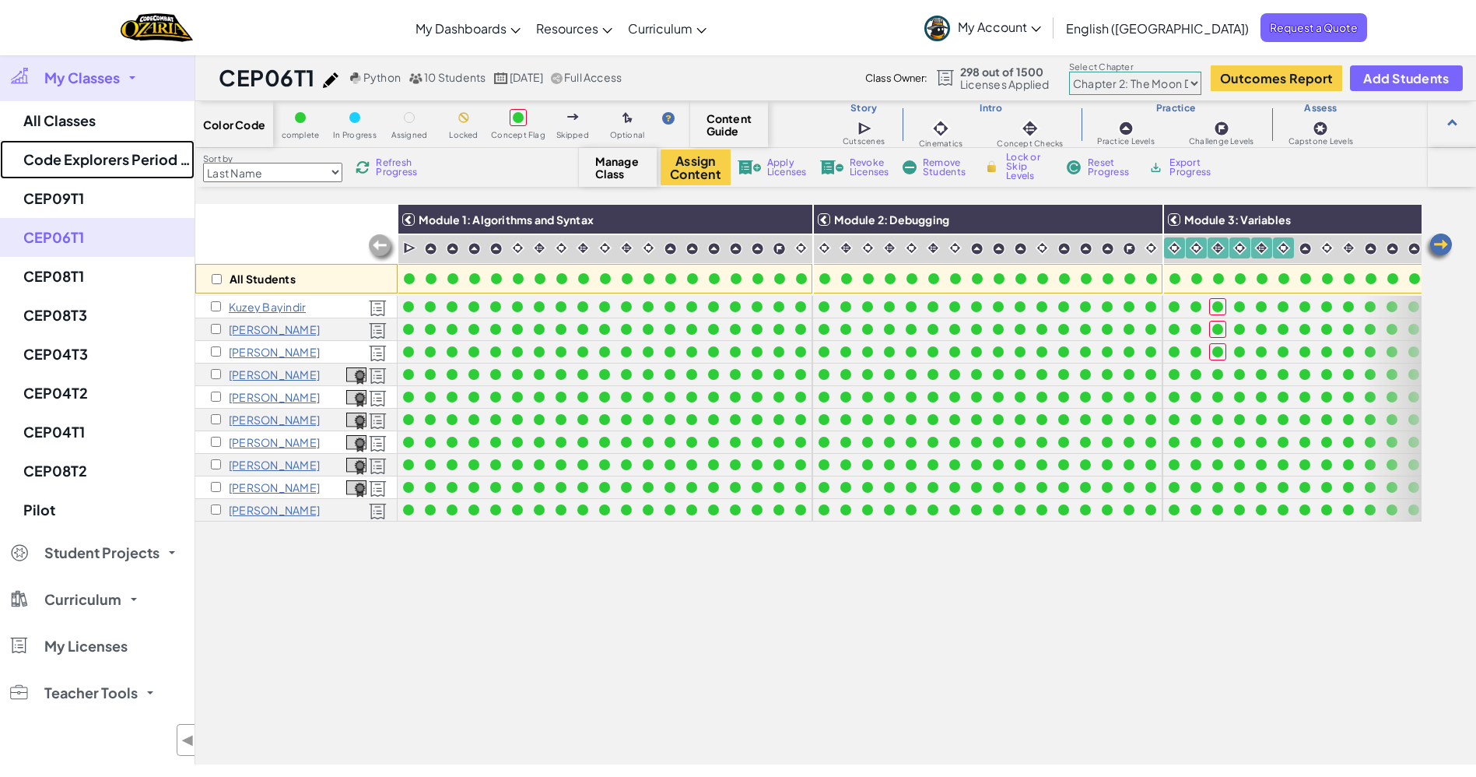
click at [125, 156] on link "Code Explorers Period 06 Trimester 1" at bounding box center [97, 159] width 195 height 39
select select "5e27600d1c9d440000ac3ee7"
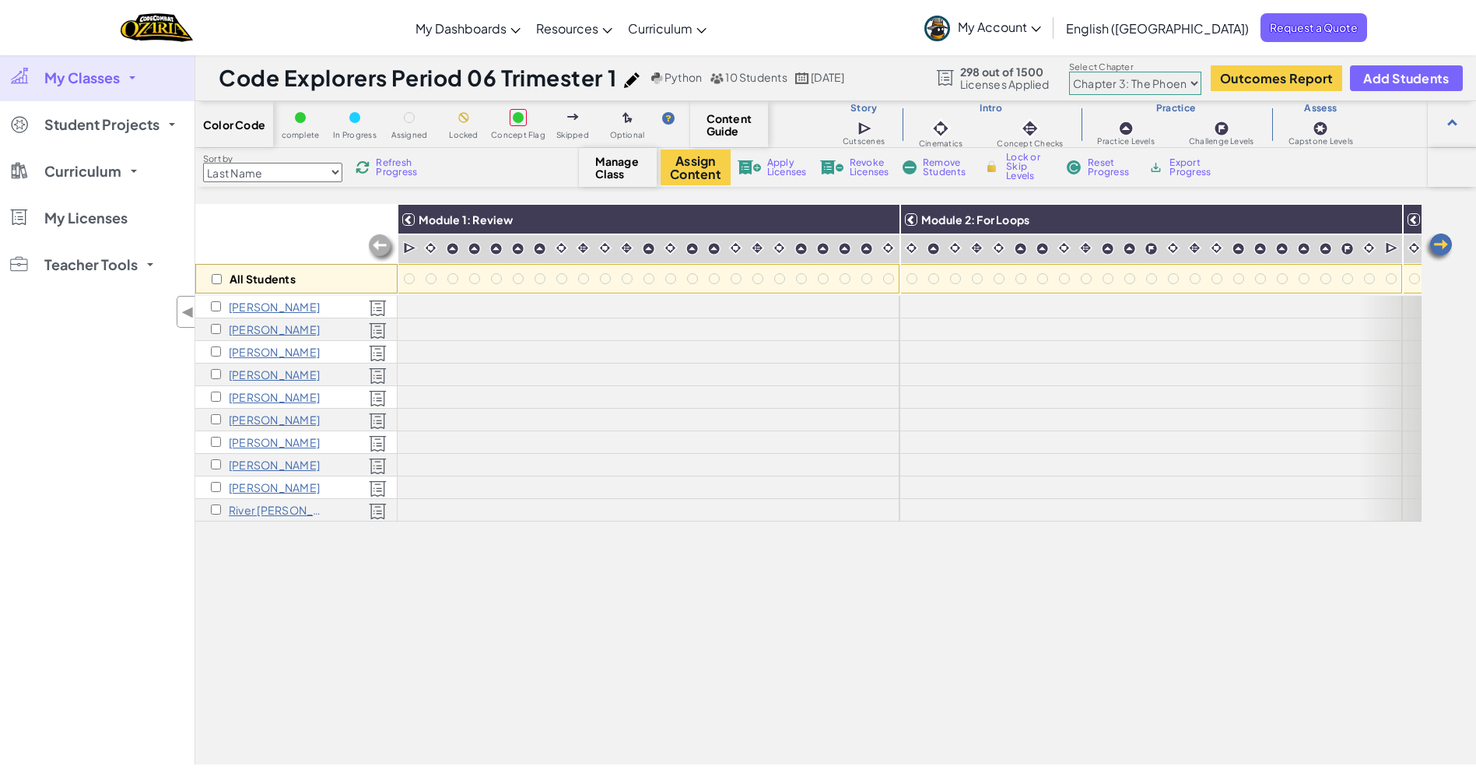
click at [1194, 87] on select "Chapter 1: Sky Mountain Chapter 2: The Moon Dancers Chapter 3: The Phoenix Land…" at bounding box center [1135, 83] width 132 height 23
select select "5d8a57abe8919b28d5113af1"
click at [1070, 72] on select "Chapter 1: Sky Mountain Chapter 2: The Moon Dancers Chapter 3: The Phoenix Land…" at bounding box center [1135, 83] width 132 height 23
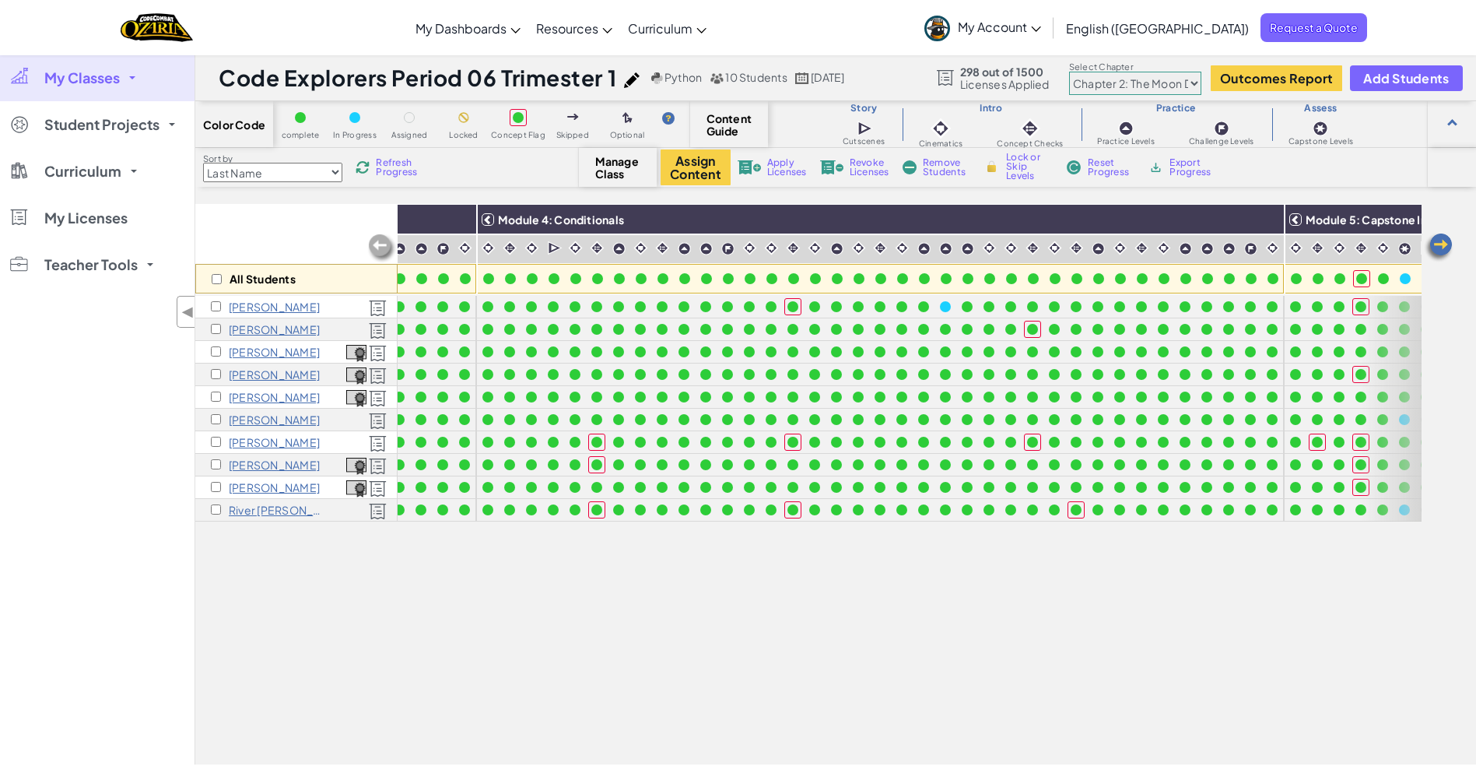
scroll to position [0, 1551]
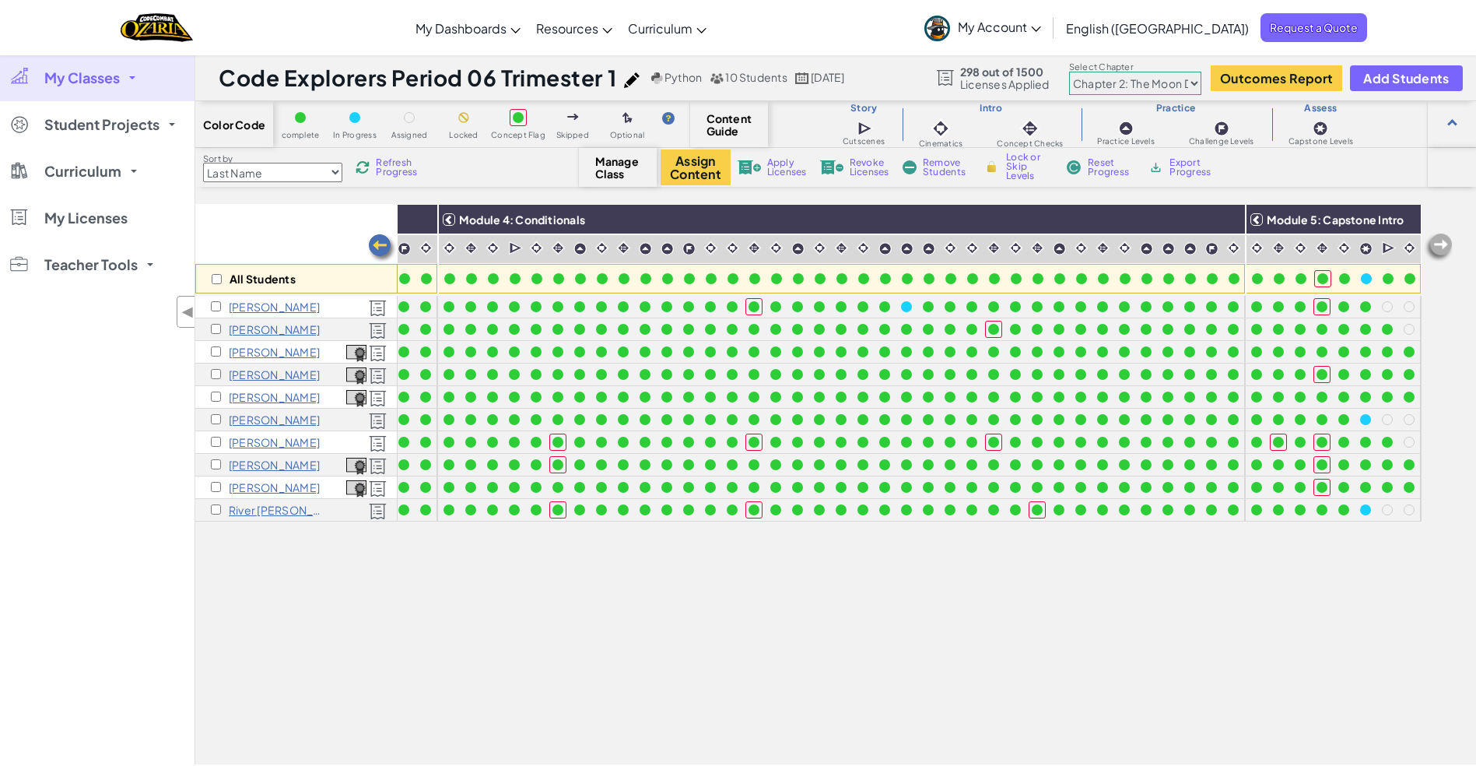
click at [125, 72] on link "My Classes" at bounding box center [97, 77] width 195 height 47
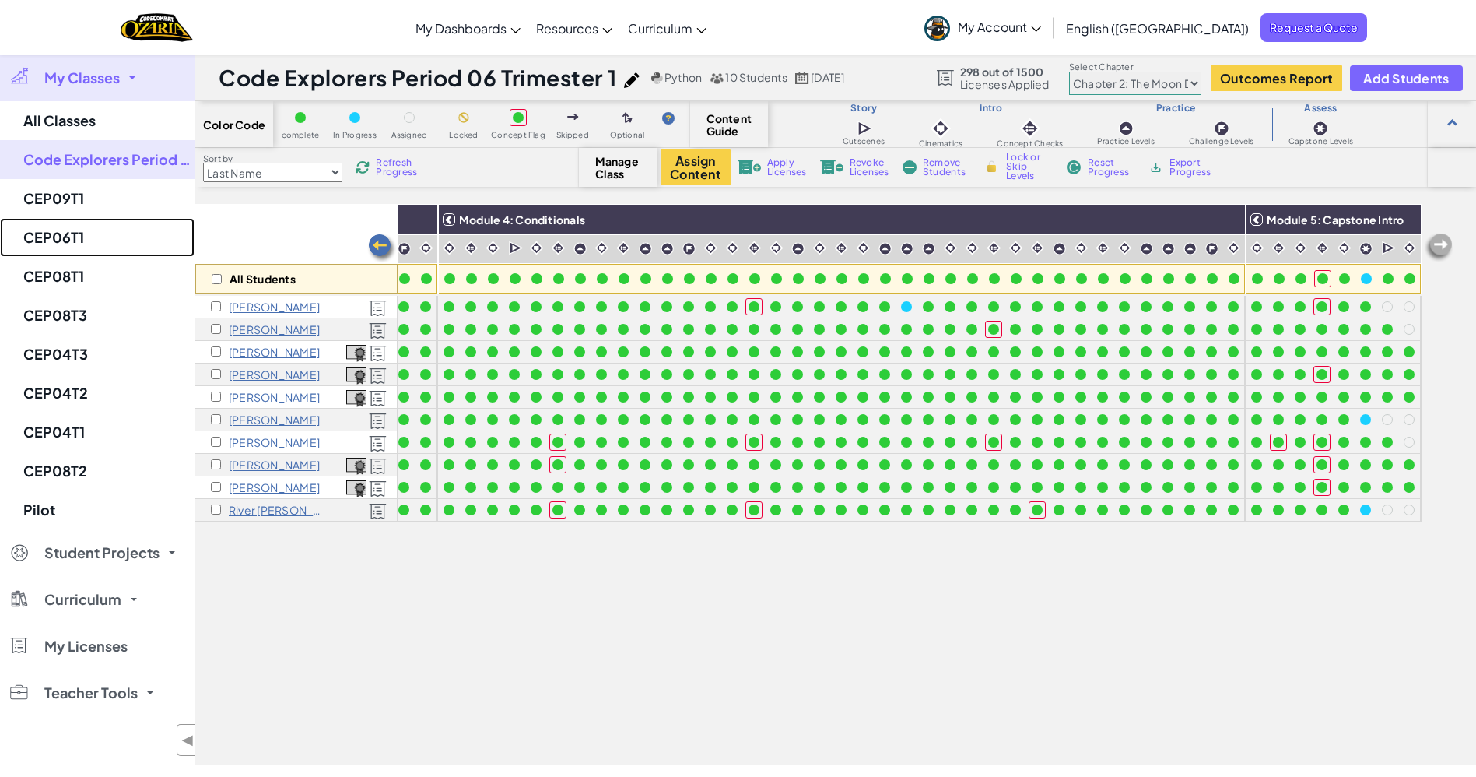
click at [96, 232] on link "CEP06T1" at bounding box center [97, 237] width 195 height 39
select select "5d8a57abe8919b28d5113af1"
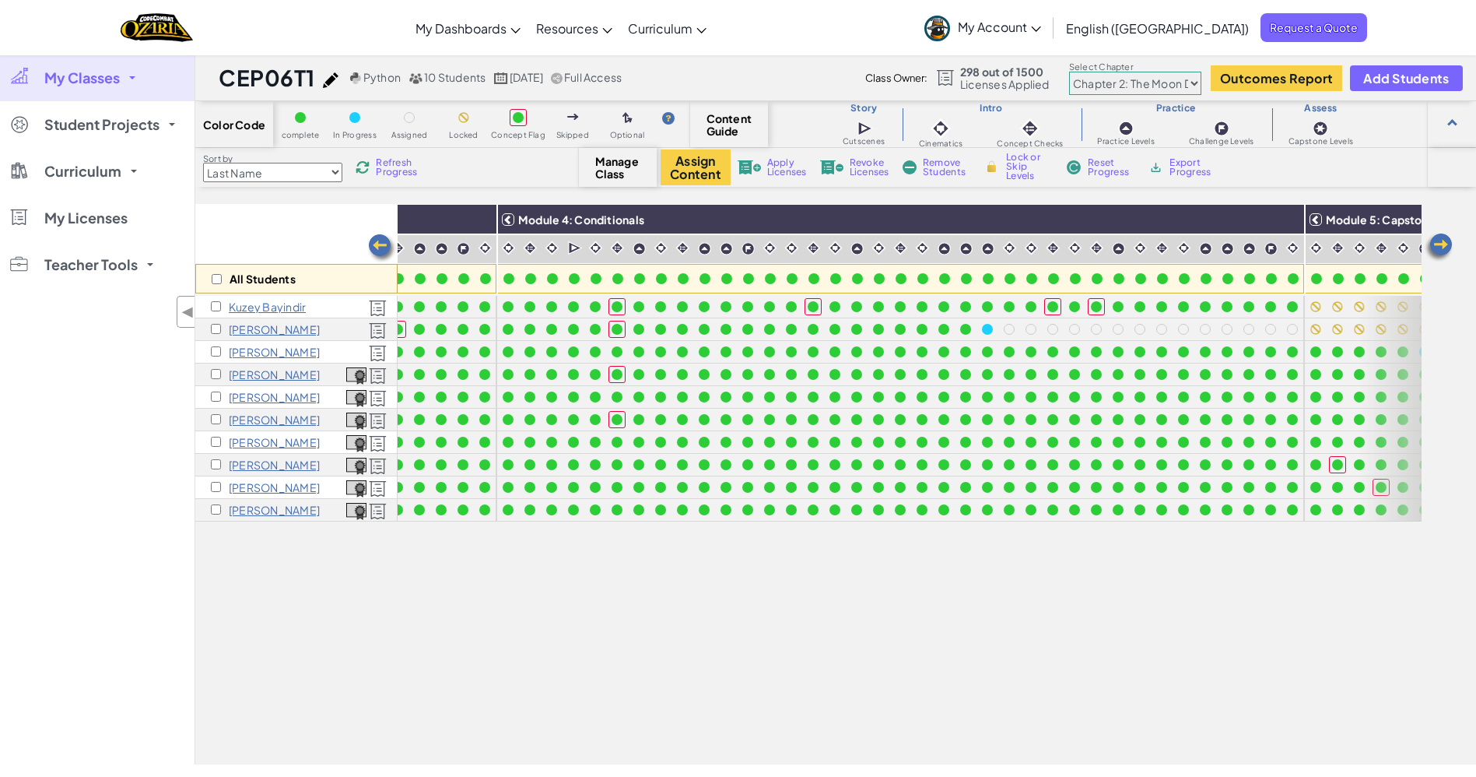
scroll to position [0, 1551]
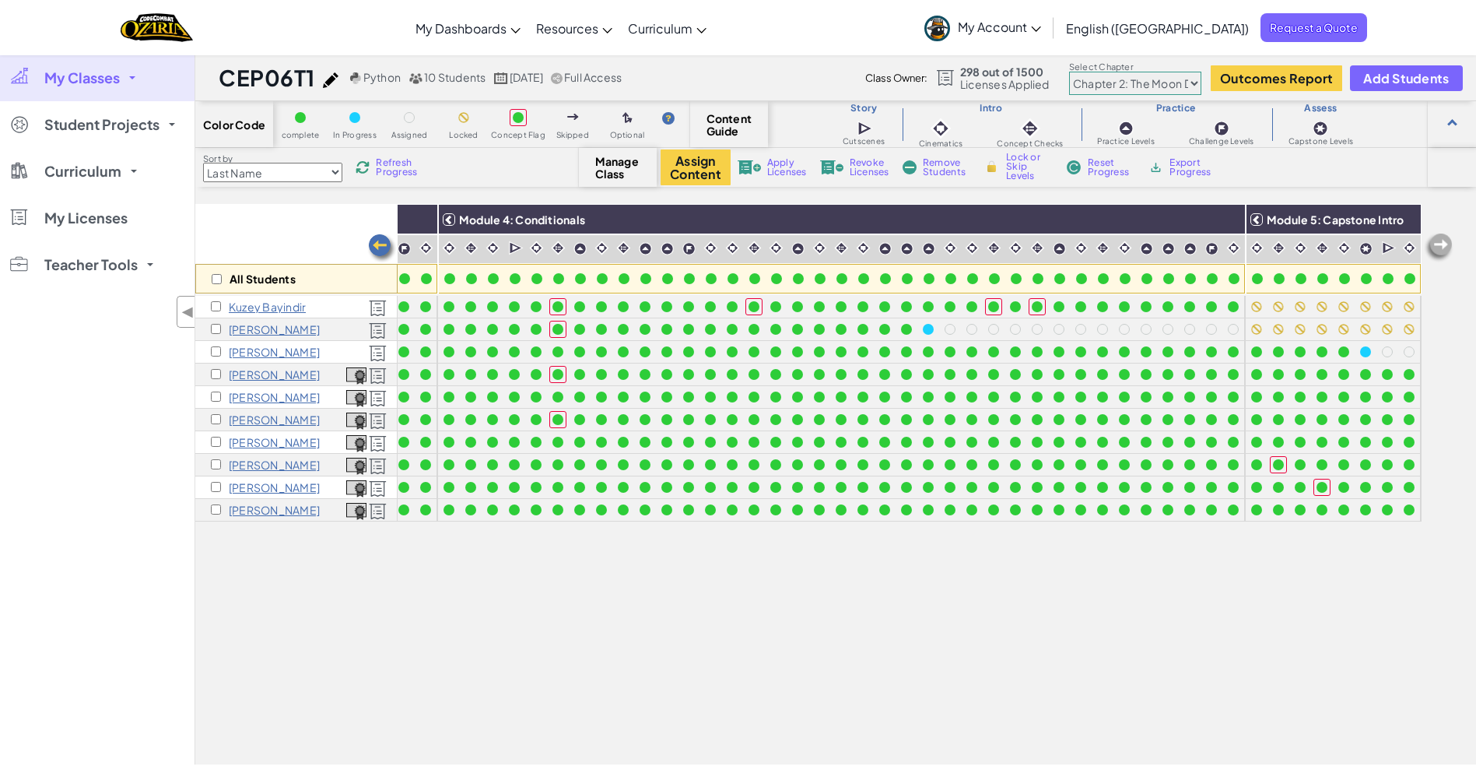
click at [117, 135] on link "Student Projects" at bounding box center [97, 124] width 195 height 47
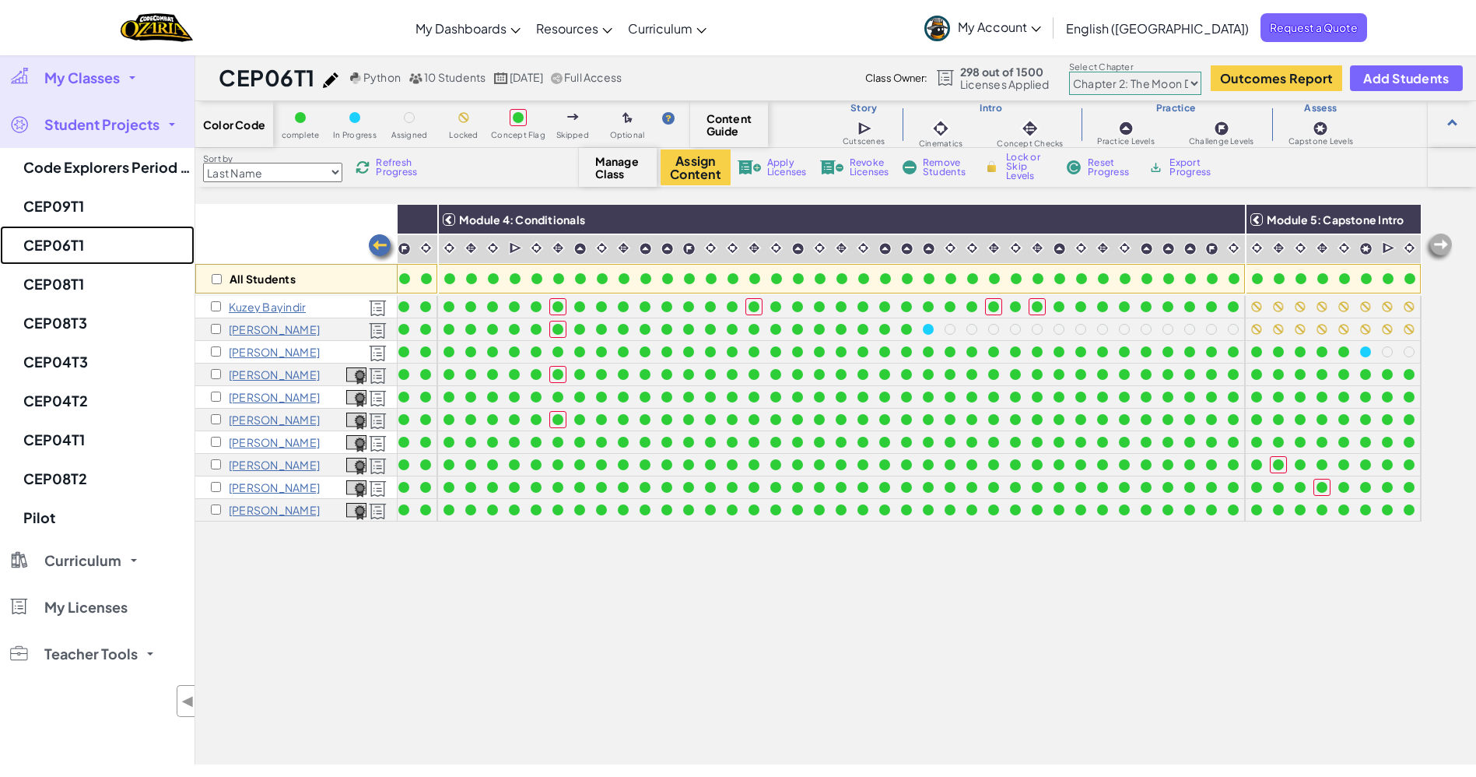
click at [116, 244] on link "CEP06T1" at bounding box center [97, 245] width 195 height 39
select select "5d8a57abe8919b28d5113af1"
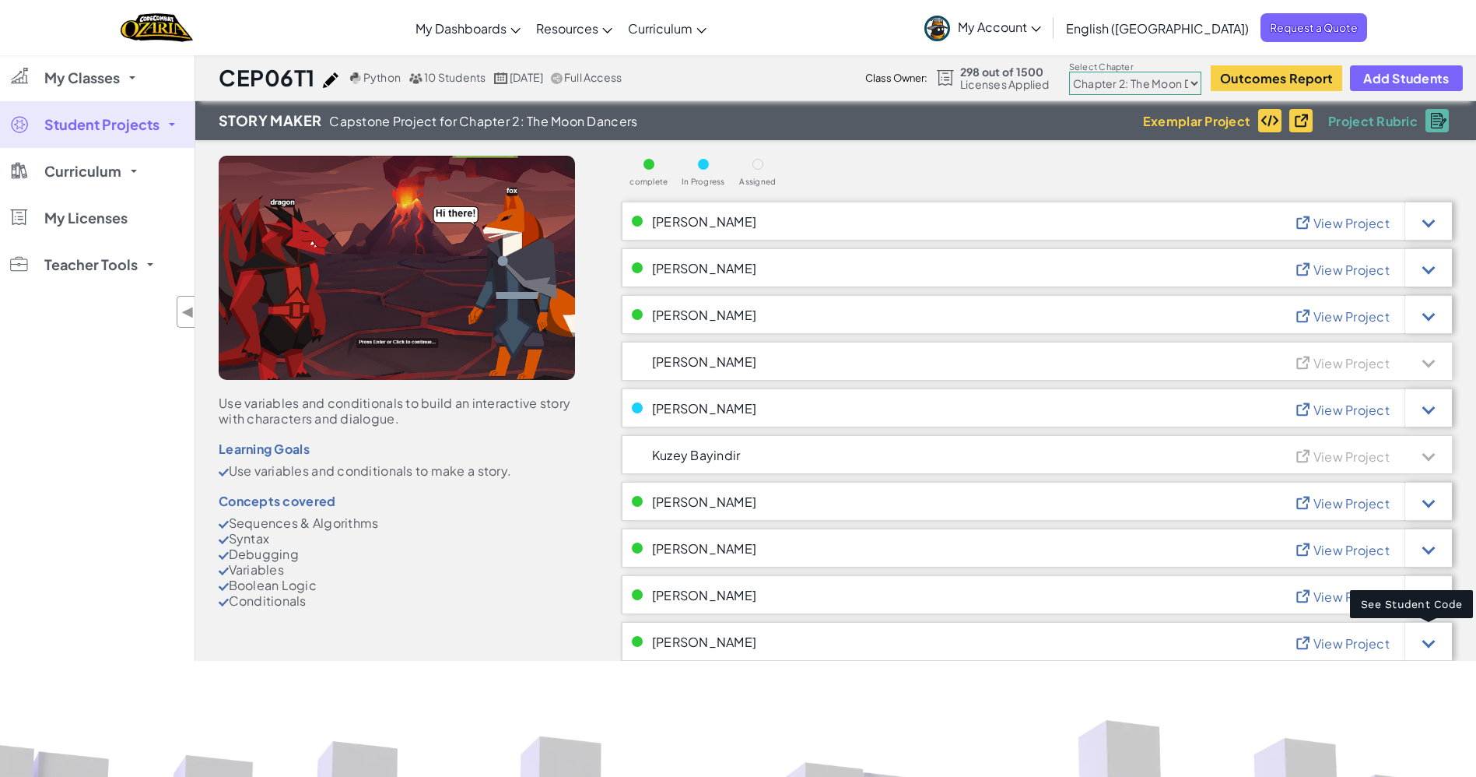
click at [1429, 635] on div at bounding box center [1428, 641] width 13 height 13
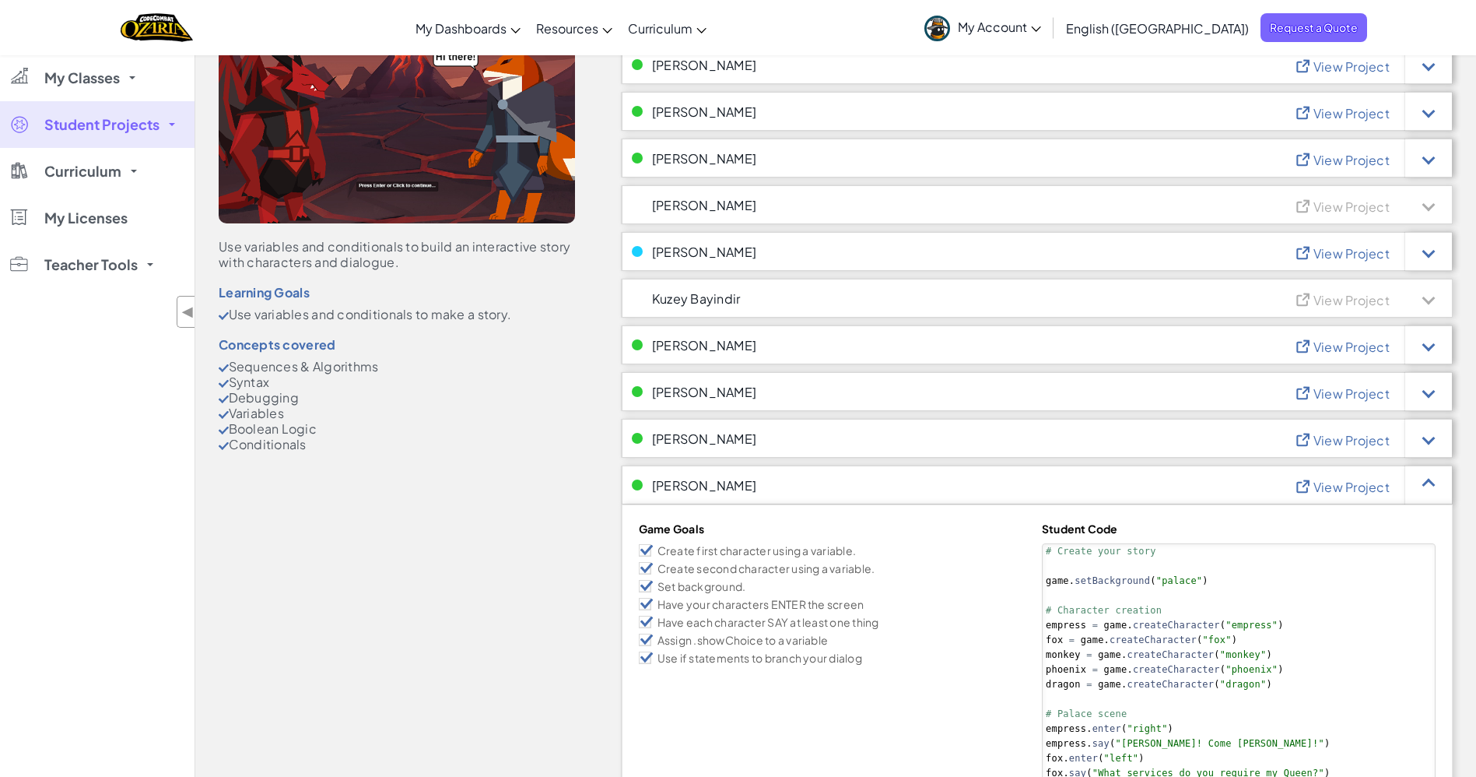
scroll to position [159, 0]
click at [1352, 489] on span "View Project" at bounding box center [1352, 484] width 76 height 16
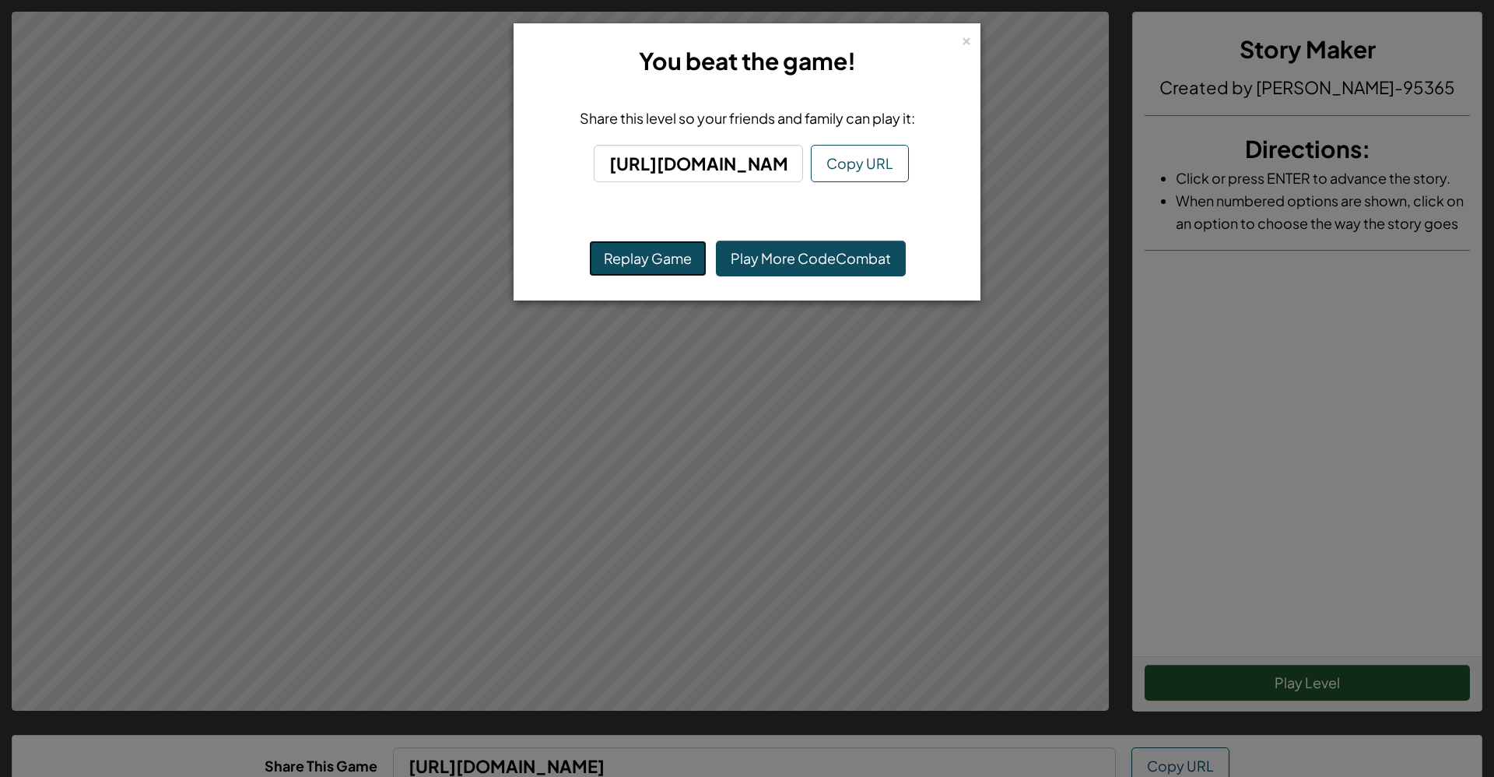
click at [672, 264] on button "Replay Game" at bounding box center [648, 258] width 118 height 36
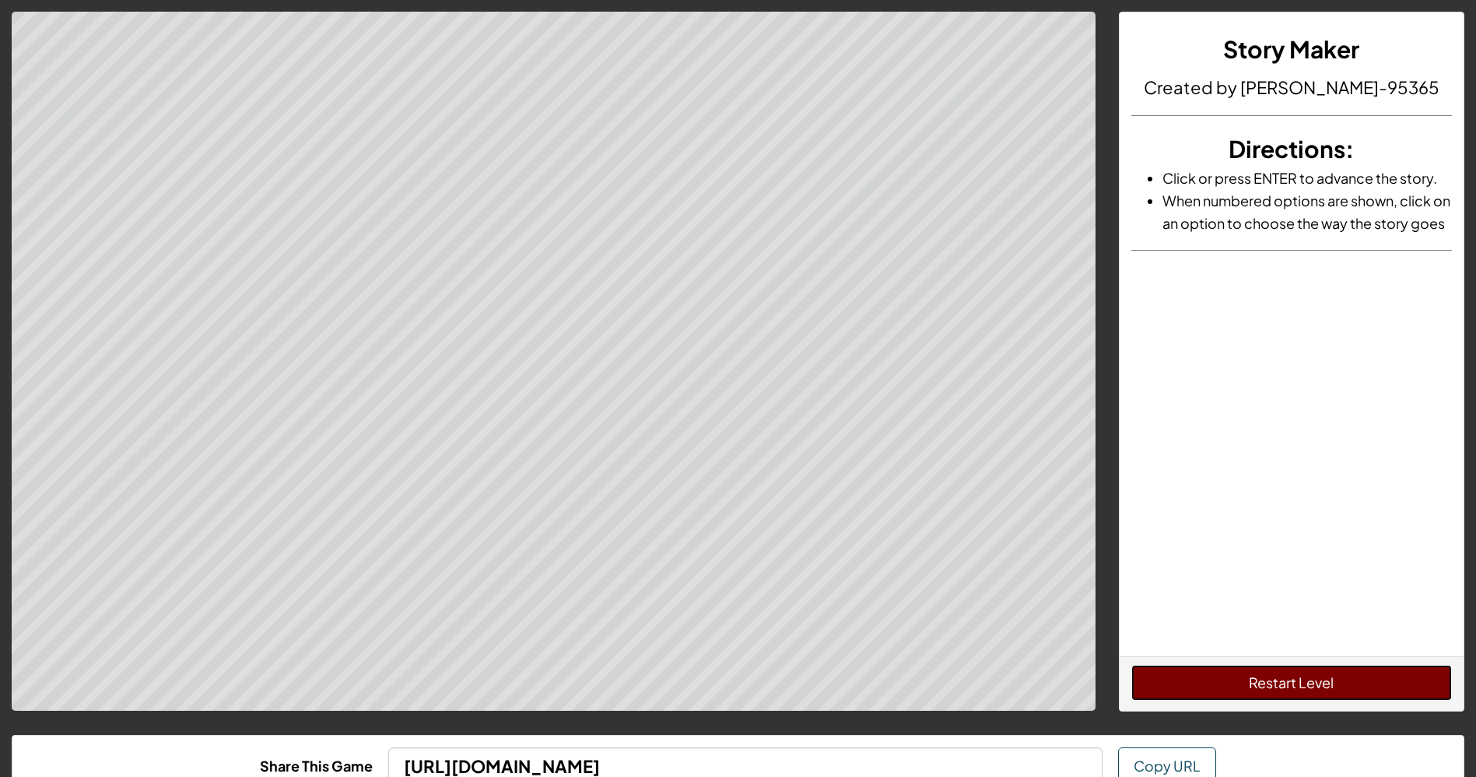
click at [1301, 678] on button "Restart Level" at bounding box center [1291, 683] width 321 height 36
